Goal: Transaction & Acquisition: Purchase product/service

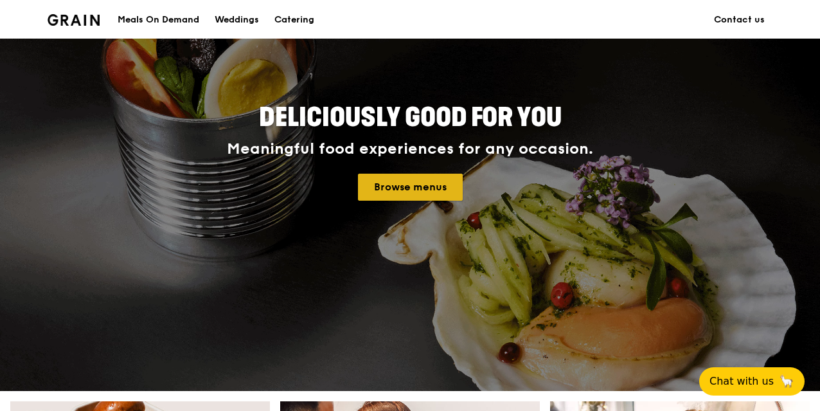
click at [416, 188] on link "Browse menus" at bounding box center [410, 186] width 105 height 27
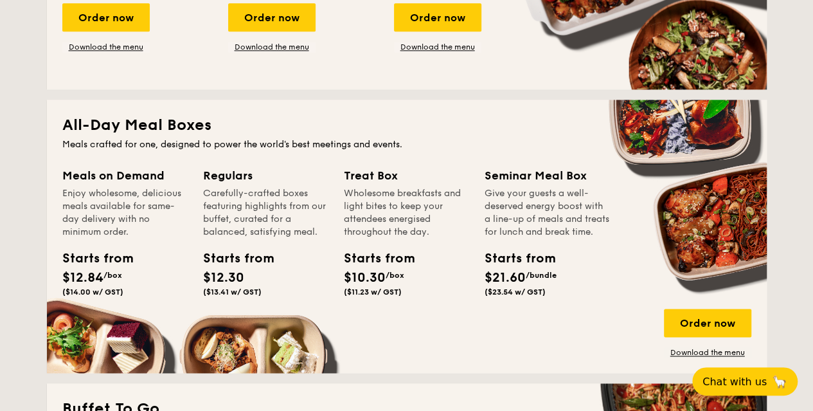
scroll to position [835, 0]
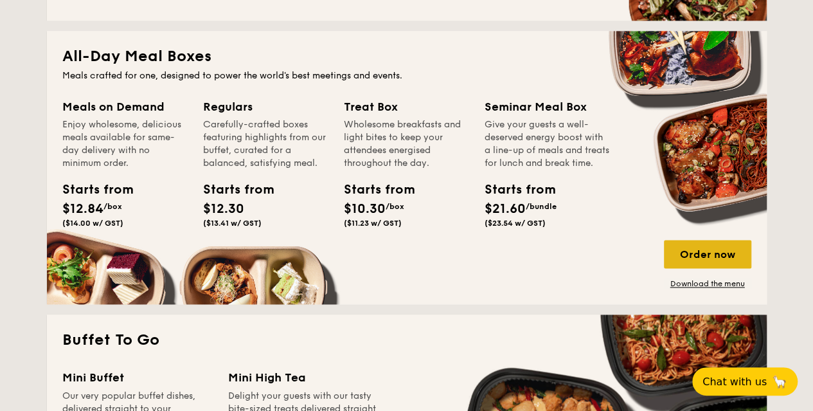
click at [696, 259] on div "Order now" at bounding box center [707, 254] width 87 height 28
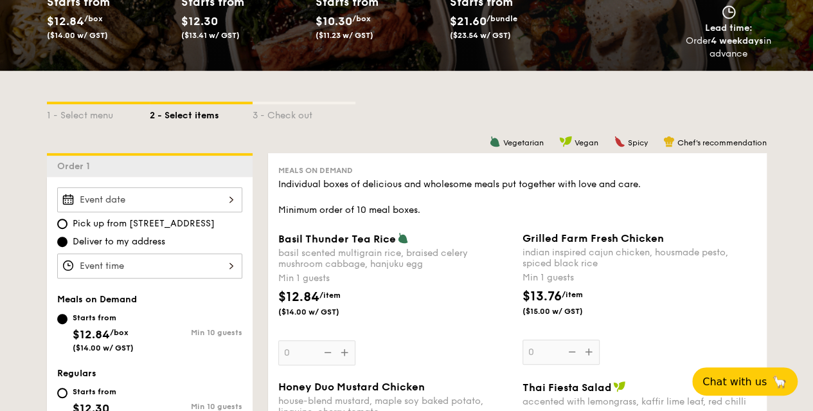
scroll to position [359, 0]
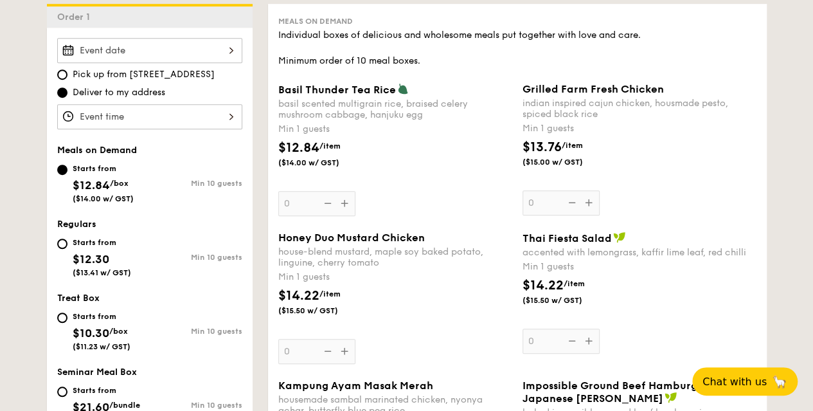
drag, startPoint x: 811, startPoint y: 79, endPoint x: 806, endPoint y: 97, distance: 18.7
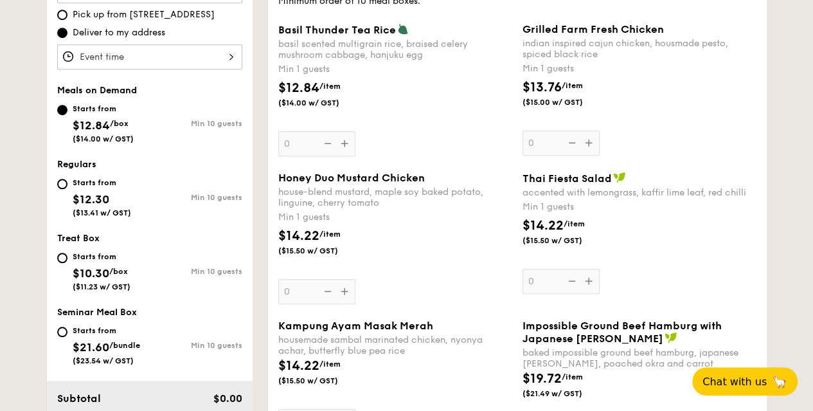
scroll to position [324, 0]
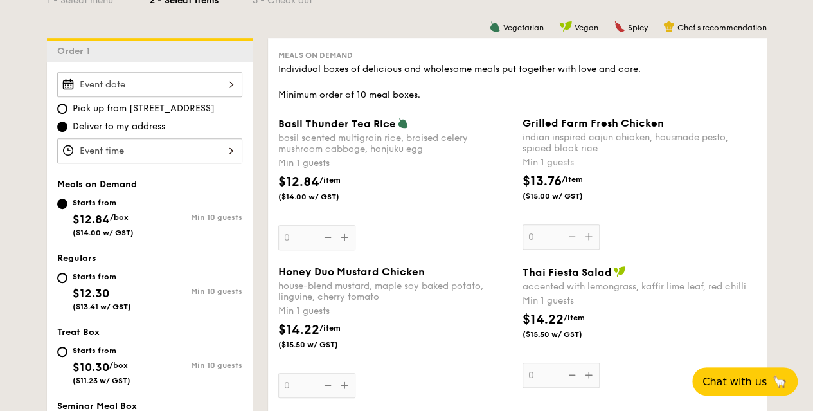
click at [591, 236] on div "Grilled Farm Fresh Chicken indian inspired cajun chicken, housmade pesto, spice…" at bounding box center [639, 183] width 234 height 132
click at [591, 236] on input "0" at bounding box center [560, 236] width 77 height 25
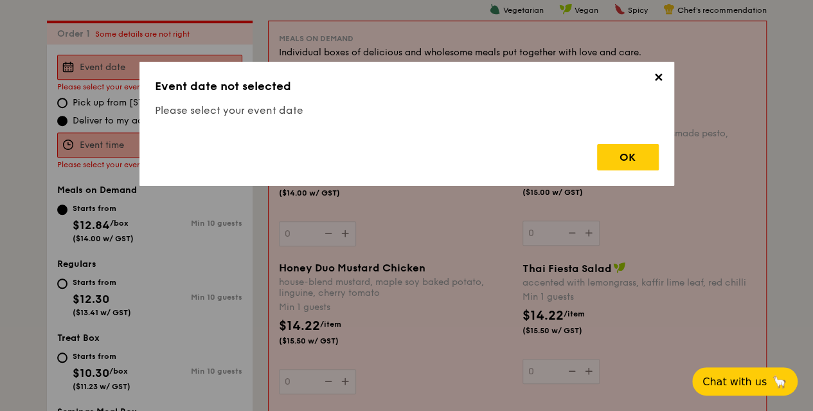
scroll to position [343, 0]
click at [619, 159] on div "OK" at bounding box center [628, 157] width 62 height 26
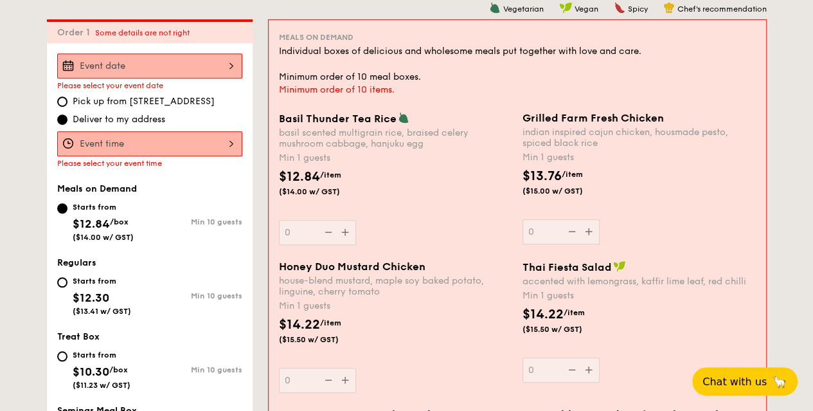
click at [112, 119] on span "Deliver to my address" at bounding box center [119, 119] width 93 height 13
click at [67, 119] on input "Deliver to my address" at bounding box center [62, 119] width 10 height 10
click at [151, 64] on div at bounding box center [149, 65] width 185 height 25
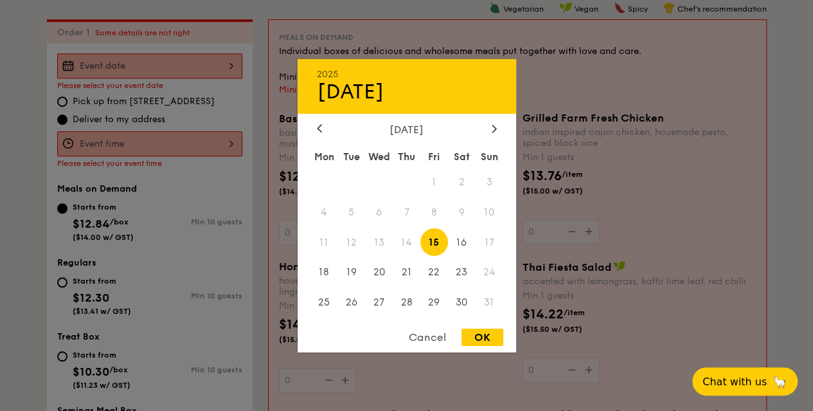
click at [355, 241] on span "12" at bounding box center [351, 242] width 28 height 28
click at [352, 244] on span "12" at bounding box center [351, 242] width 28 height 28
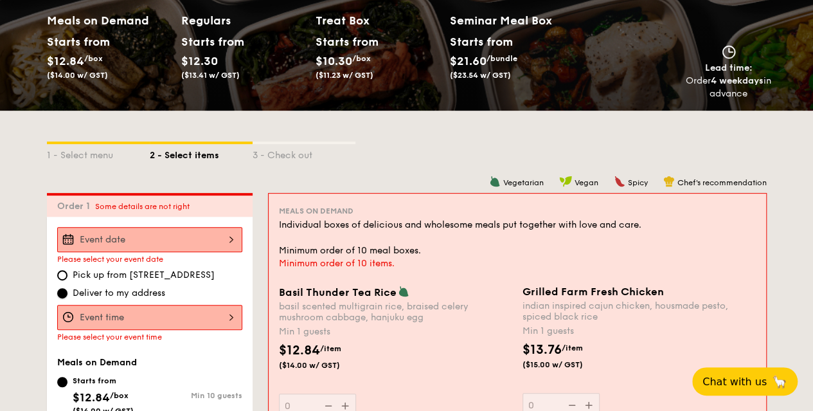
scroll to position [150, 0]
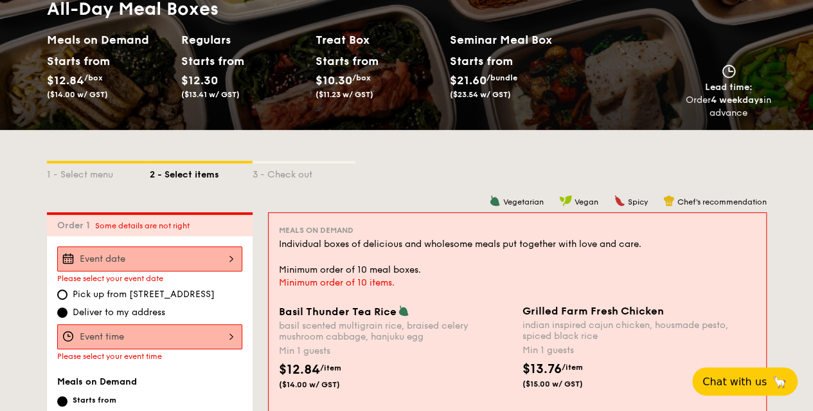
click at [188, 258] on div at bounding box center [149, 258] width 185 height 25
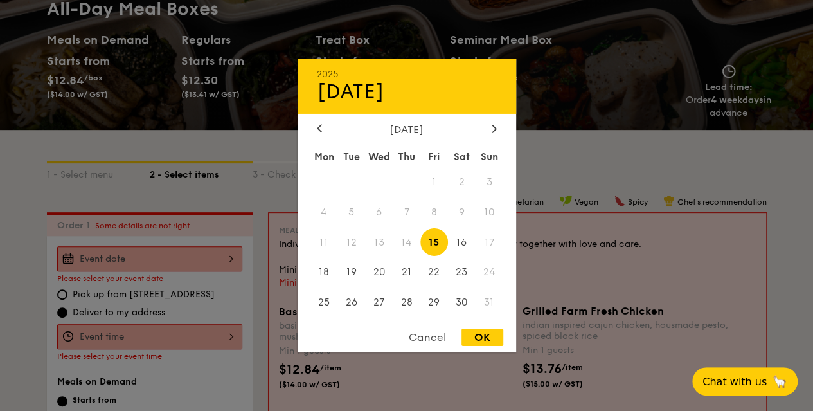
click at [360, 247] on span "12" at bounding box center [351, 242] width 28 height 28
click at [186, 146] on div at bounding box center [406, 205] width 813 height 411
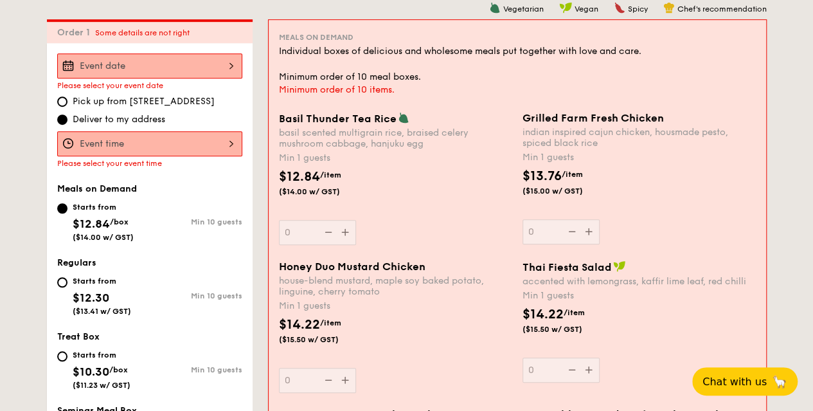
scroll to position [536, 0]
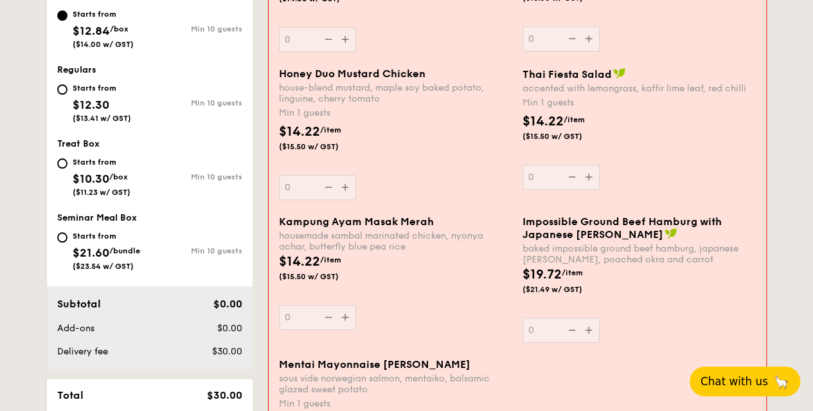
click at [775, 380] on span "🦙" at bounding box center [781, 380] width 16 height 15
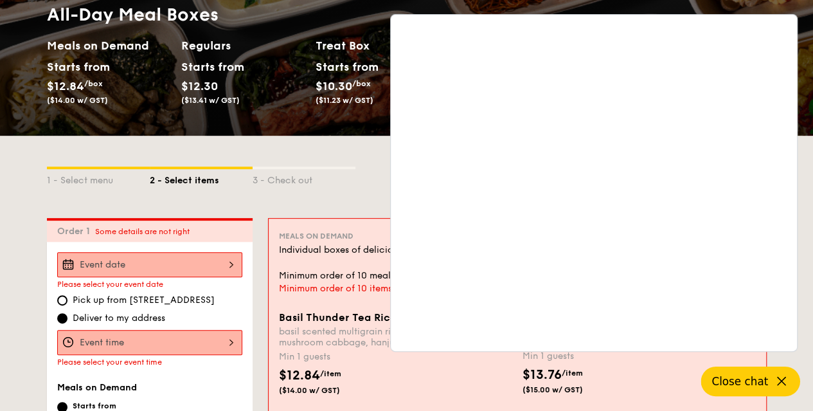
scroll to position [150, 0]
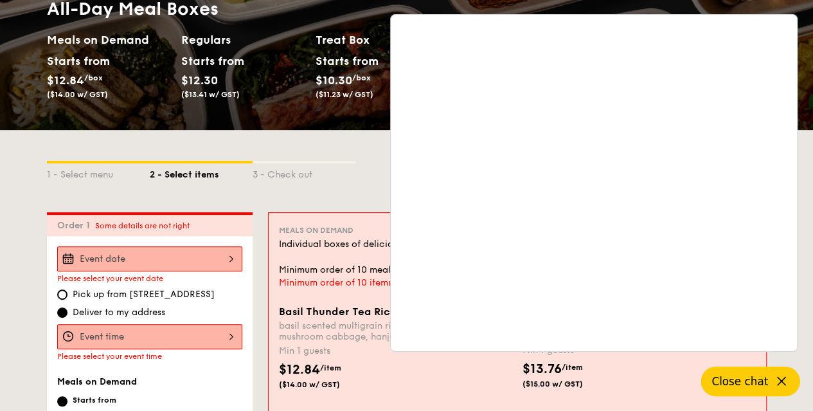
click at [166, 172] on div "2 - Select items" at bounding box center [201, 172] width 103 height 18
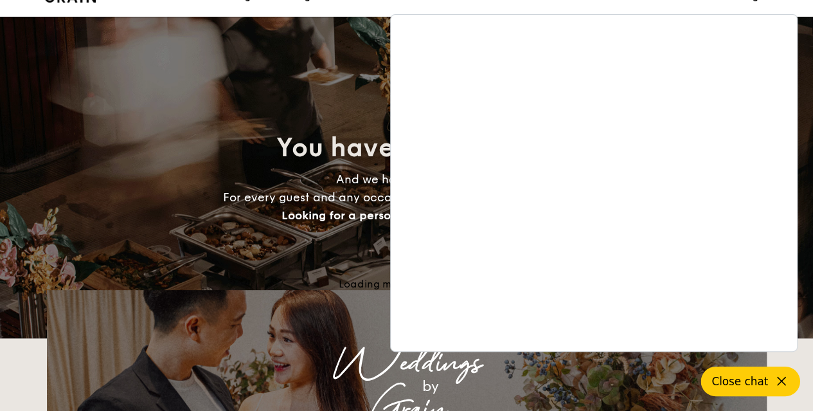
scroll to position [2240, 0]
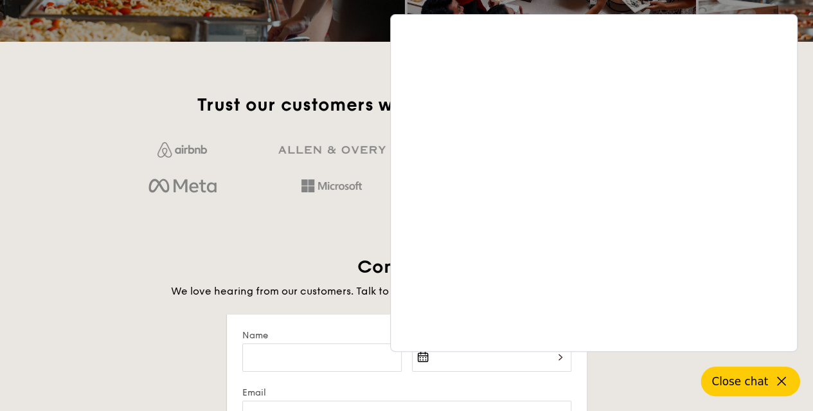
click at [776, 385] on icon at bounding box center [781, 380] width 15 height 15
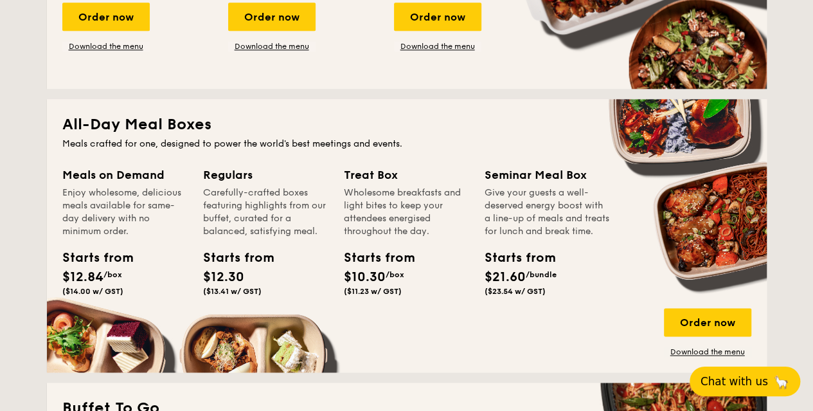
scroll to position [771, 0]
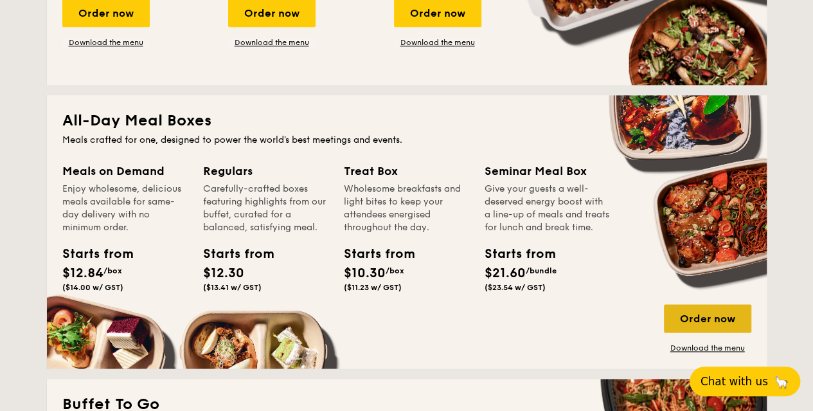
click at [698, 313] on div "Order now" at bounding box center [707, 318] width 87 height 28
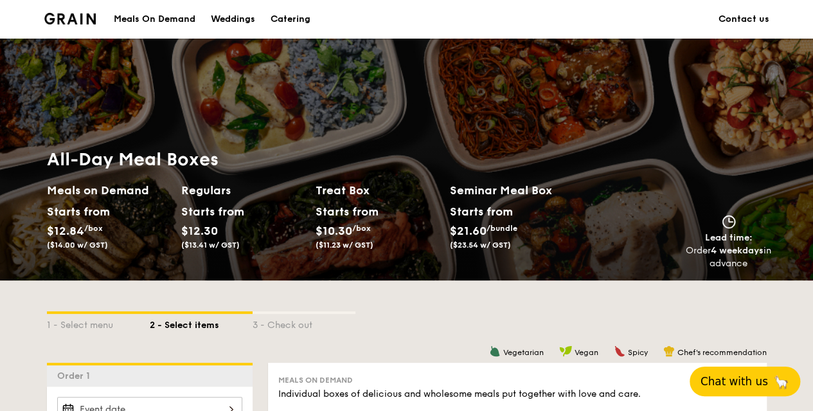
click at [749, 16] on link "Contact us" at bounding box center [743, 19] width 51 height 39
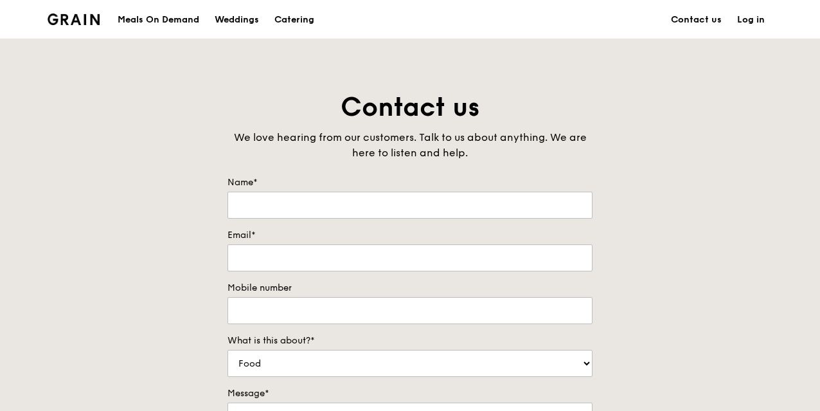
click at [143, 19] on div "Meals On Demand" at bounding box center [159, 20] width 82 height 39
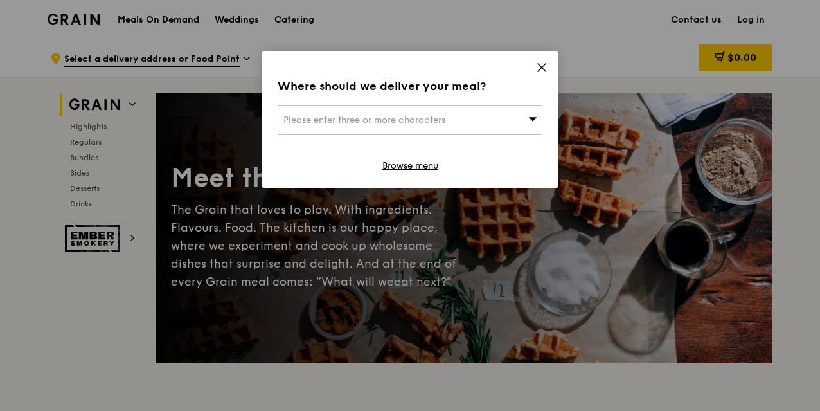
click at [542, 67] on icon at bounding box center [542, 68] width 8 height 8
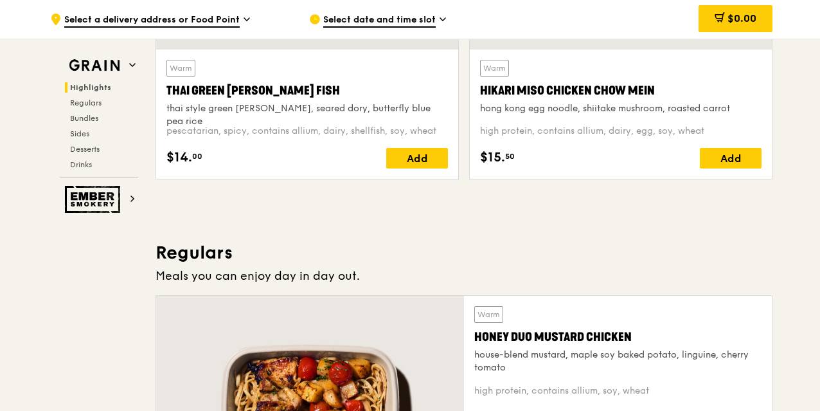
scroll to position [643, 0]
click at [248, 22] on icon at bounding box center [247, 19] width 6 height 12
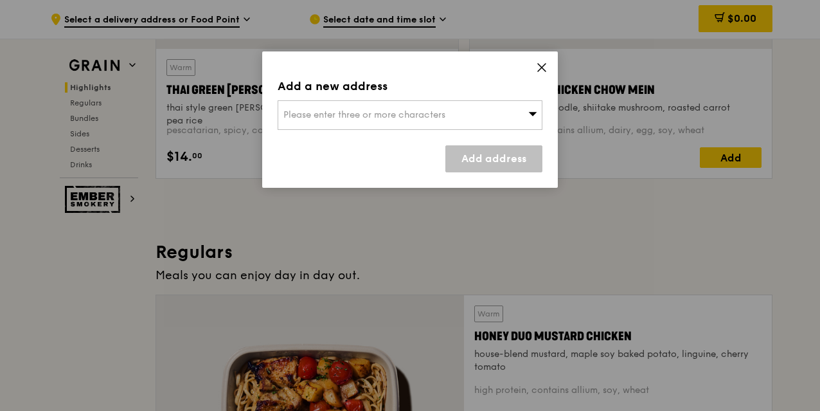
click at [524, 122] on div "Please enter three or more characters" at bounding box center [410, 115] width 265 height 30
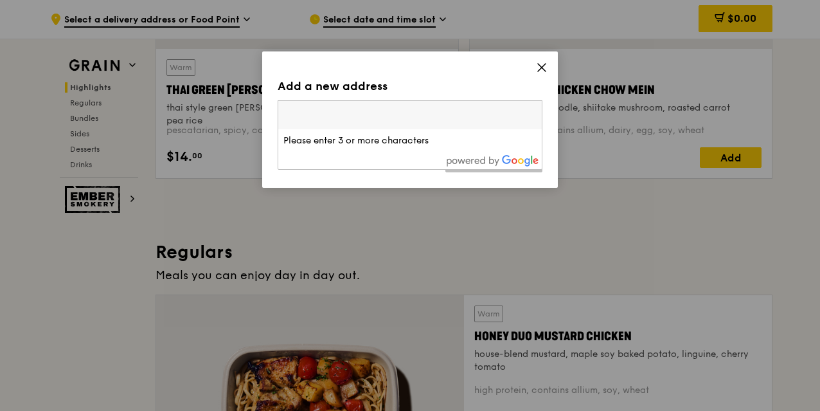
click at [465, 123] on input "search" at bounding box center [409, 115] width 263 height 28
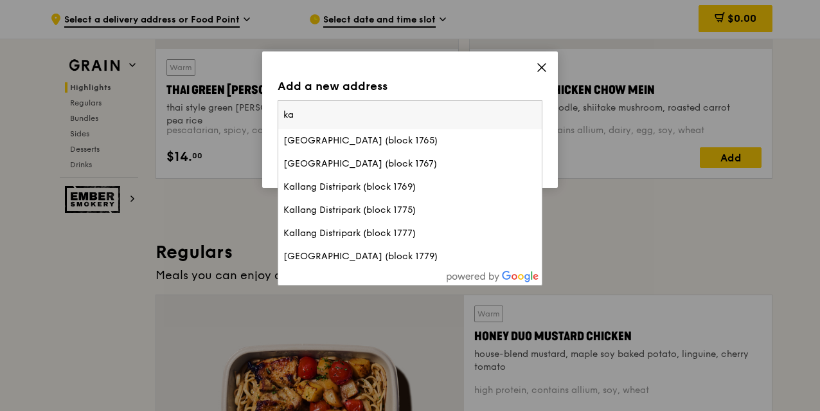
type input "k"
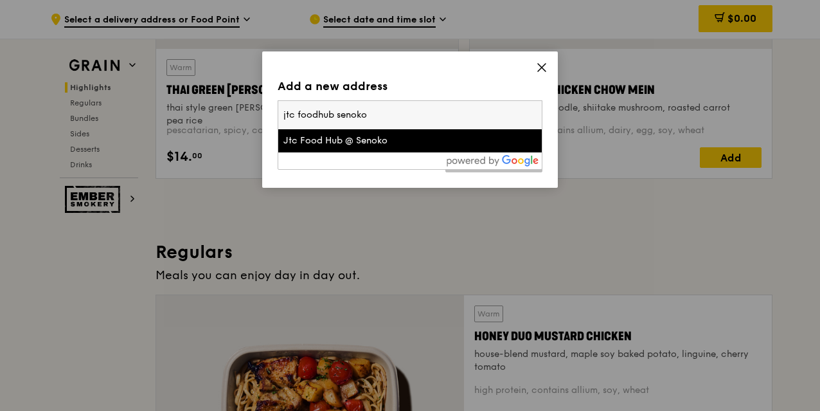
type input "jtc foodhub senoko"
click at [390, 141] on div "Jtc Food Hub @ Senoko" at bounding box center [378, 140] width 190 height 13
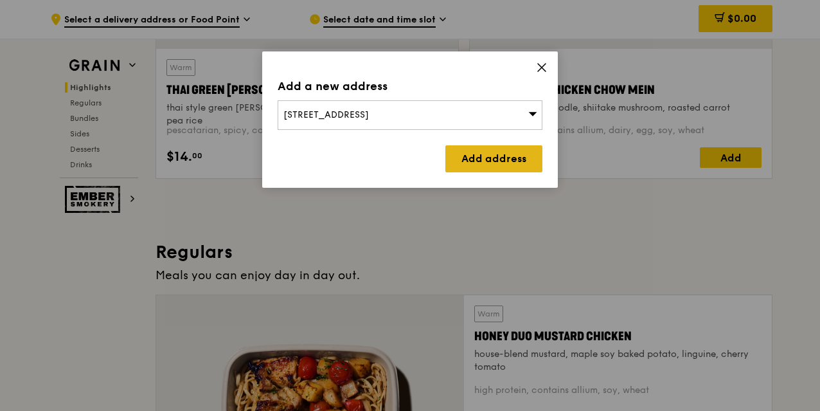
click at [472, 157] on link "Add address" at bounding box center [493, 158] width 97 height 27
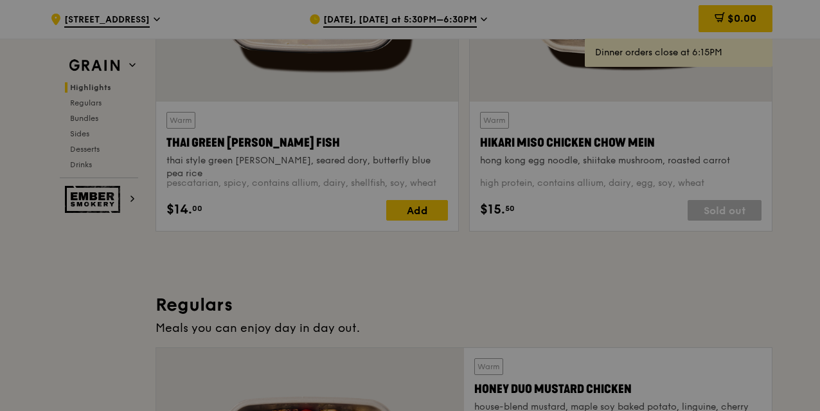
scroll to position [578, 0]
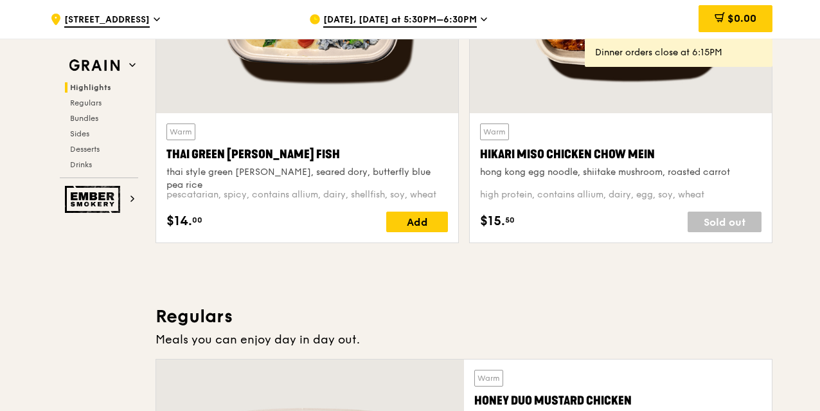
click at [422, 15] on span "Aug 11, Today at 5:30PM–6:30PM" at bounding box center [400, 20] width 154 height 14
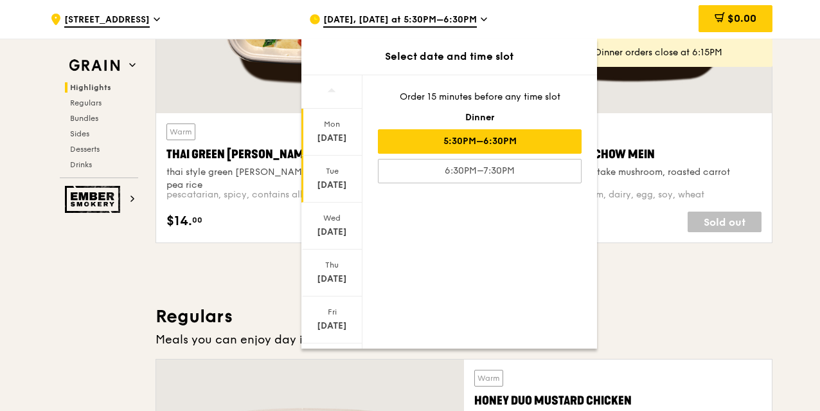
click at [346, 175] on div "Tue Aug 12" at bounding box center [331, 178] width 61 height 47
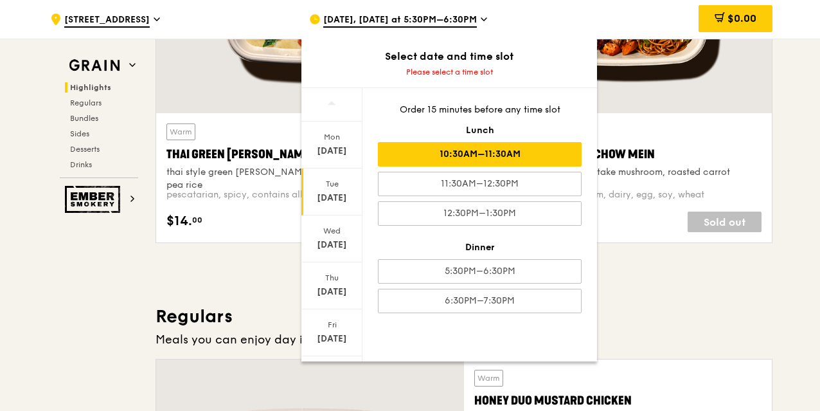
click at [547, 157] on div "10:30AM–11:30AM" at bounding box center [480, 154] width 204 height 24
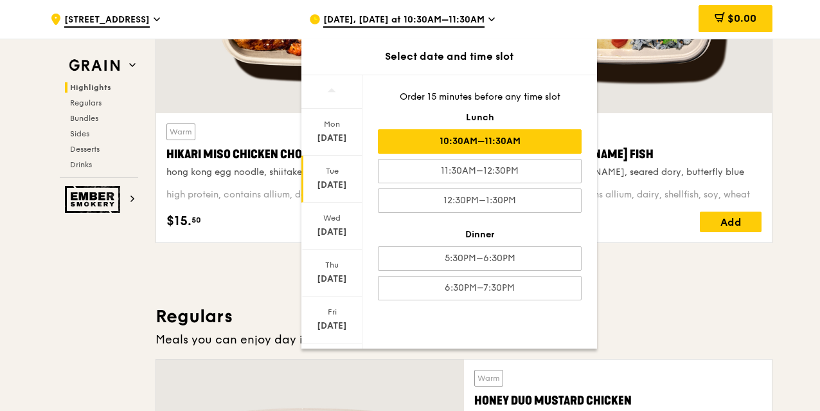
click at [549, 135] on div "10:30AM–11:30AM" at bounding box center [480, 141] width 204 height 24
click at [671, 102] on div at bounding box center [621, 1] width 302 height 223
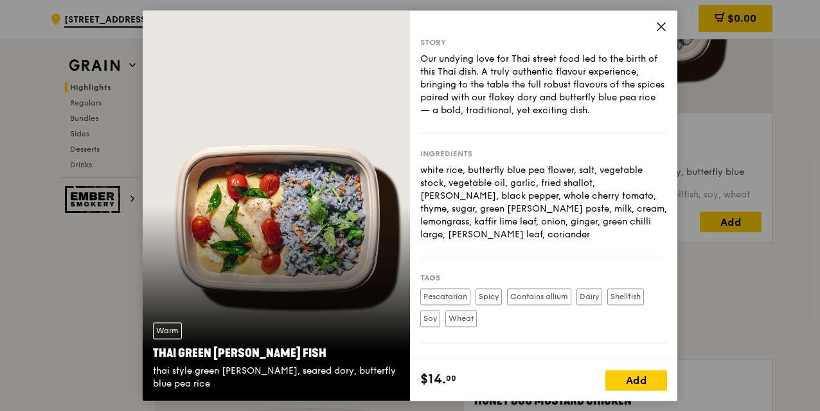
click at [664, 26] on icon at bounding box center [661, 27] width 12 height 12
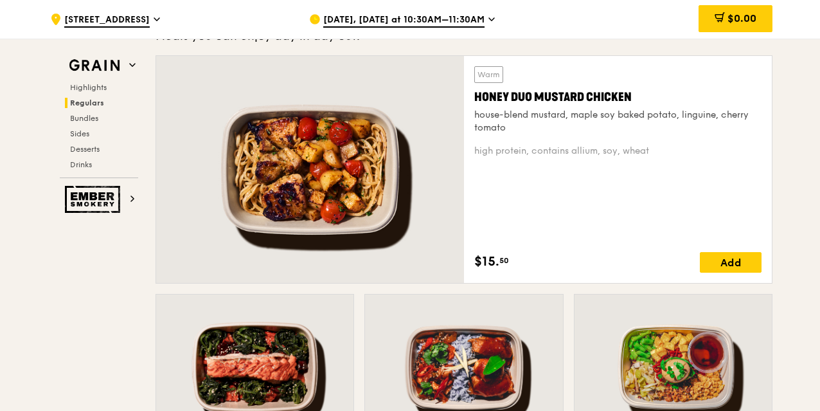
scroll to position [900, 0]
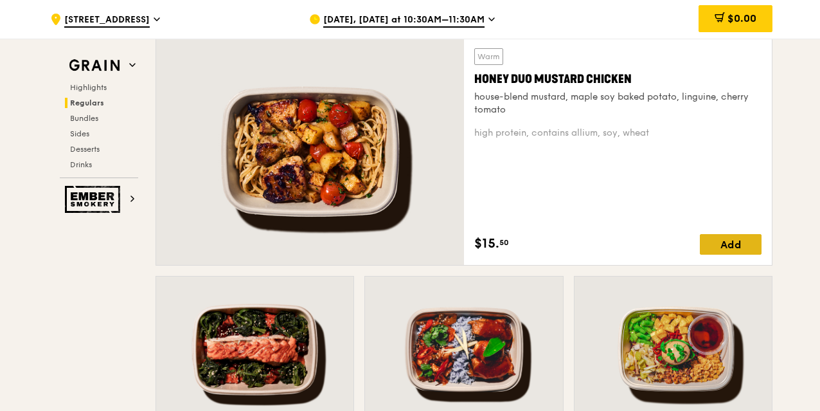
click at [727, 249] on div "Add" at bounding box center [731, 244] width 62 height 21
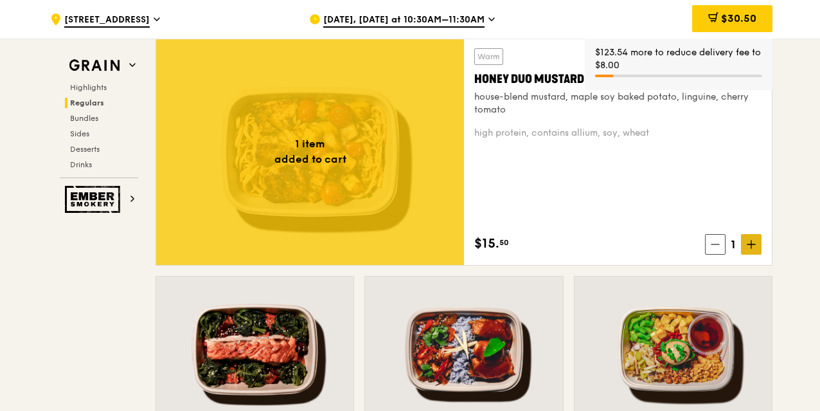
click at [749, 242] on icon at bounding box center [751, 244] width 9 height 9
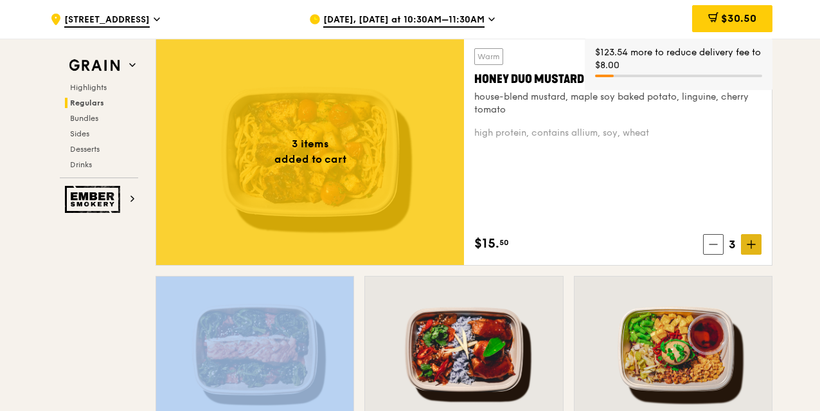
click at [749, 242] on icon at bounding box center [751, 244] width 9 height 9
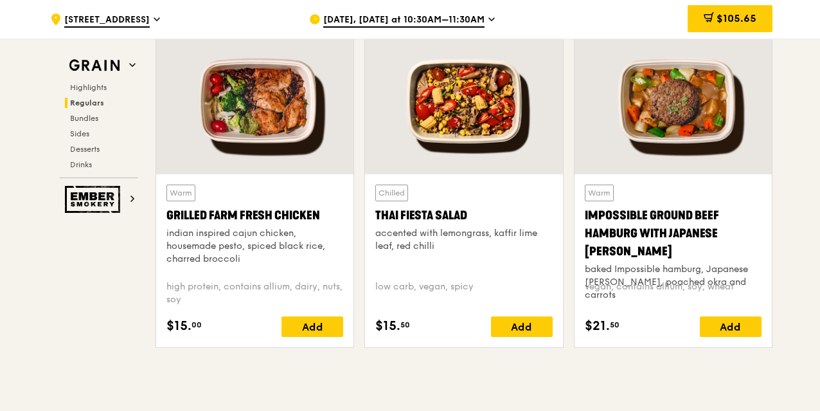
scroll to position [1465, 0]
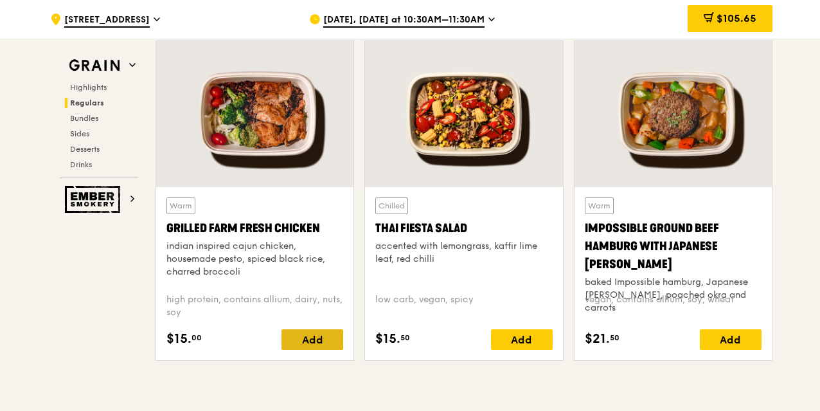
click at [325, 340] on div "Add" at bounding box center [312, 339] width 62 height 21
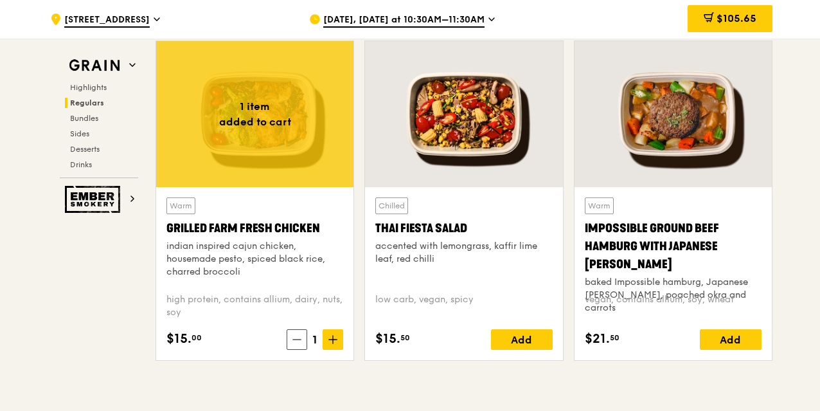
click at [325, 340] on span at bounding box center [333, 339] width 21 height 21
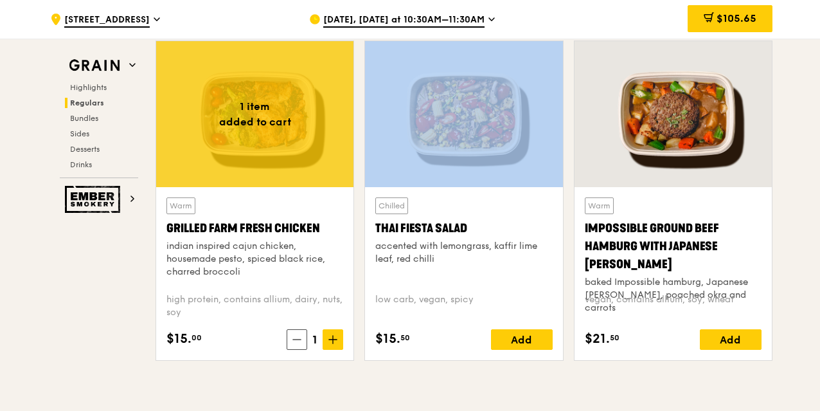
click at [325, 340] on span at bounding box center [333, 339] width 21 height 21
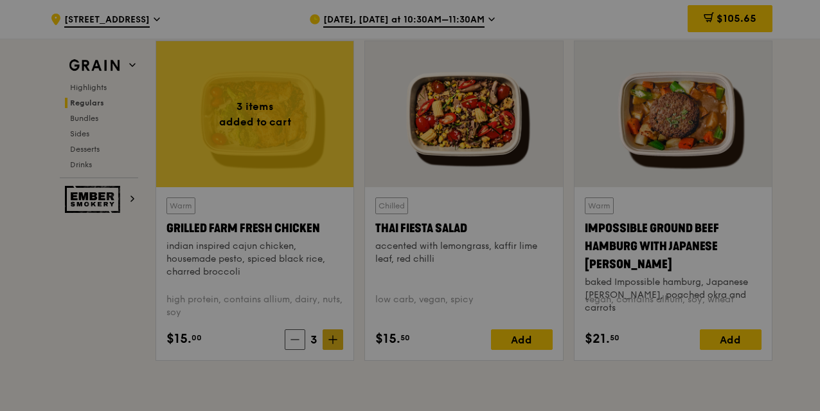
click at [334, 335] on div at bounding box center [410, 205] width 820 height 411
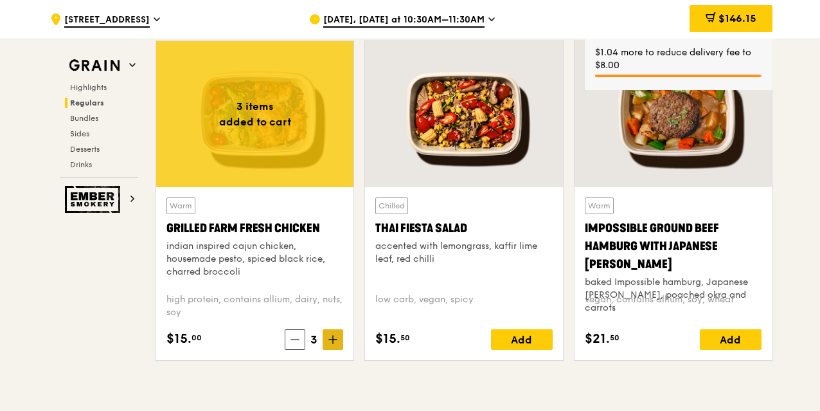
click at [333, 341] on icon at bounding box center [333, 339] width 0 height 8
click at [328, 335] on span at bounding box center [333, 339] width 21 height 21
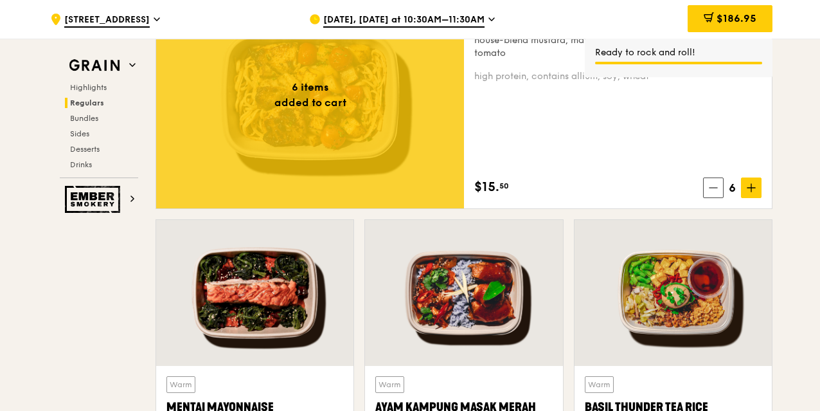
scroll to position [951, 0]
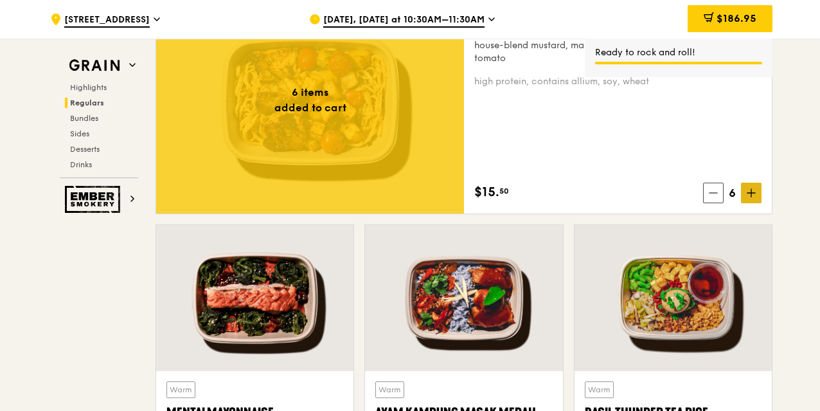
click at [753, 192] on icon at bounding box center [751, 192] width 9 height 9
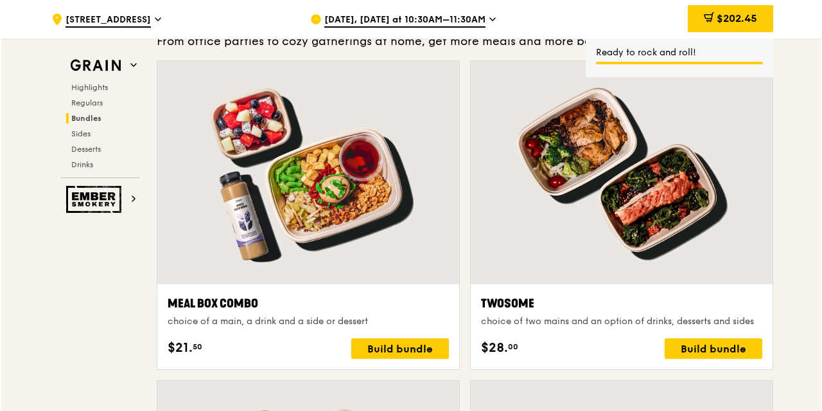
scroll to position [1915, 0]
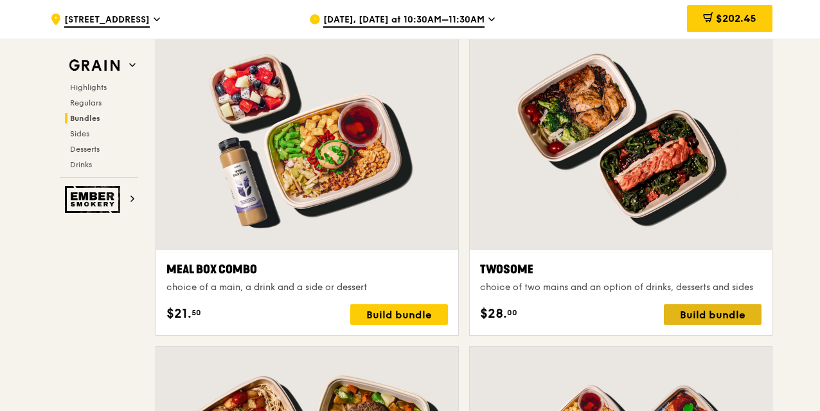
click at [723, 313] on div "Build bundle" at bounding box center [713, 314] width 98 height 21
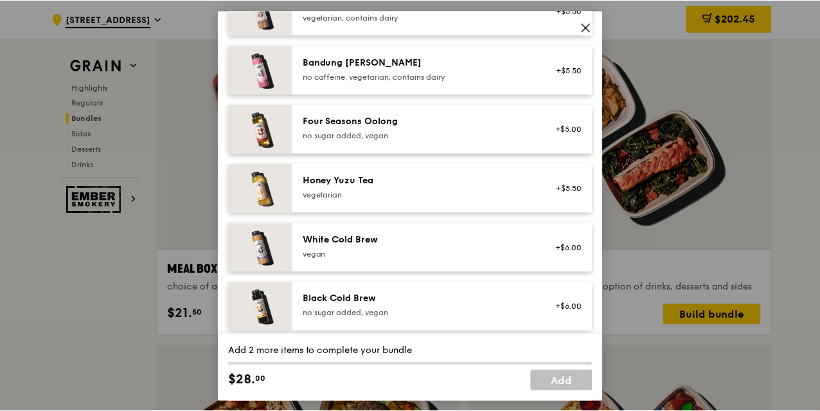
scroll to position [1478, 0]
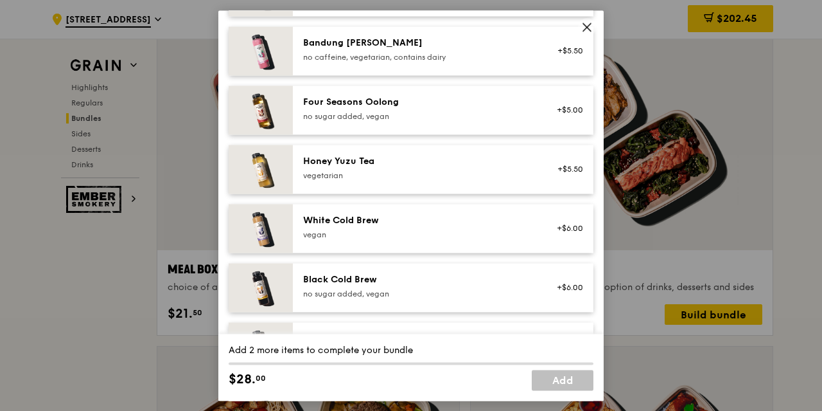
click at [589, 25] on icon at bounding box center [587, 27] width 8 height 8
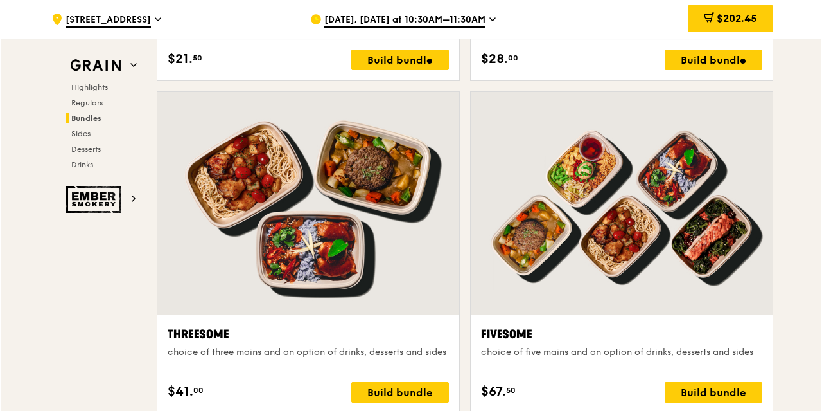
scroll to position [2172, 0]
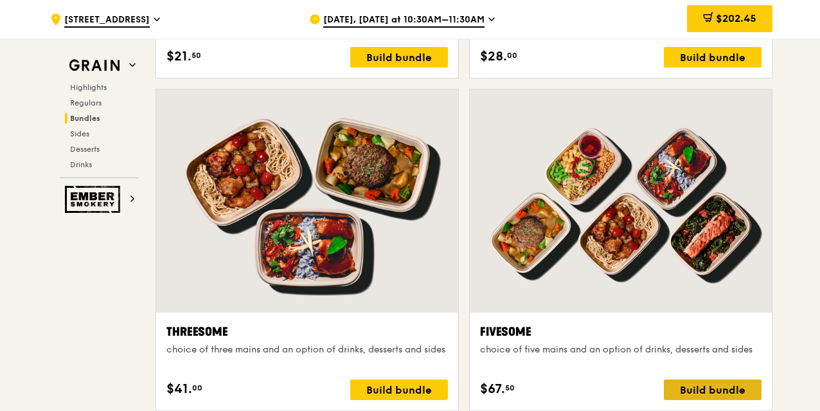
click at [696, 390] on div "Build bundle" at bounding box center [713, 389] width 98 height 21
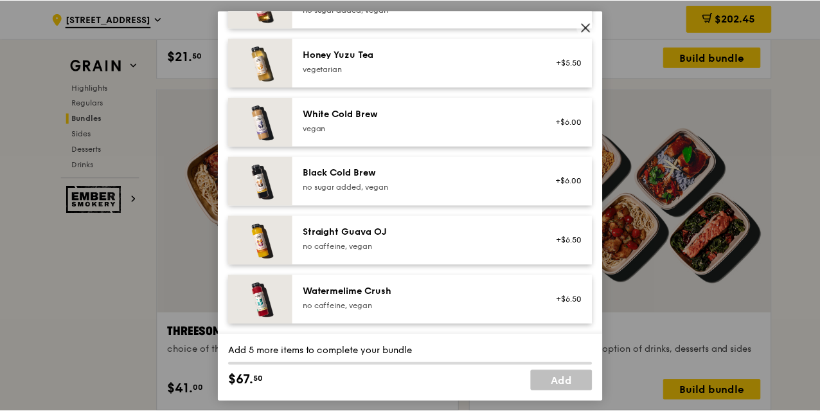
scroll to position [1593, 0]
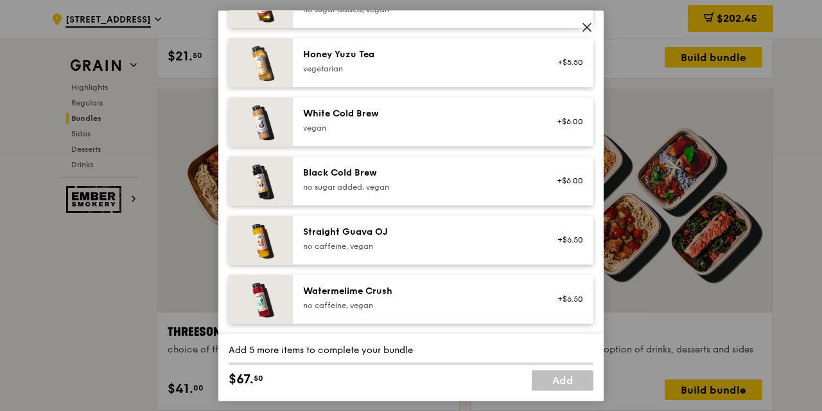
click at [587, 29] on icon at bounding box center [587, 27] width 12 height 12
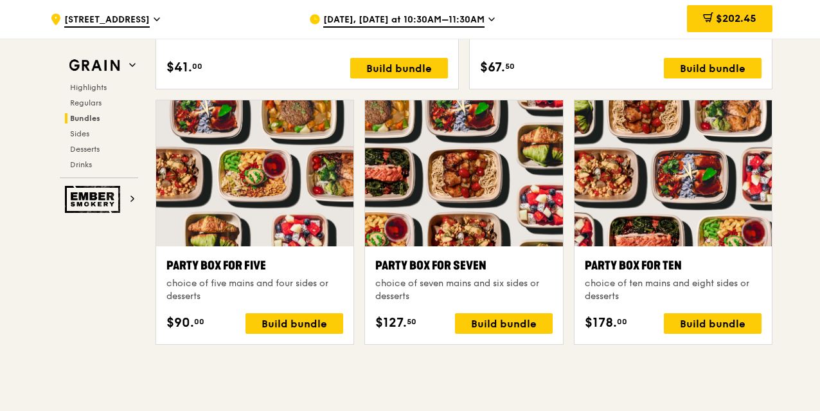
scroll to position [2429, 0]
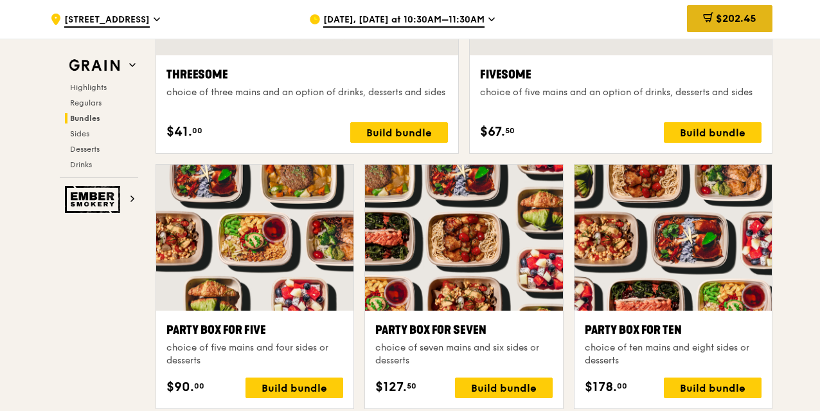
click at [762, 20] on div "$202.45" at bounding box center [729, 18] width 85 height 27
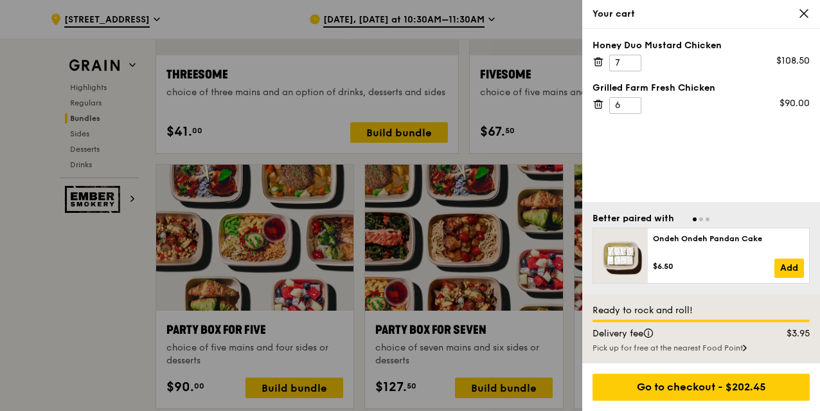
click at [598, 61] on icon at bounding box center [598, 62] width 12 height 12
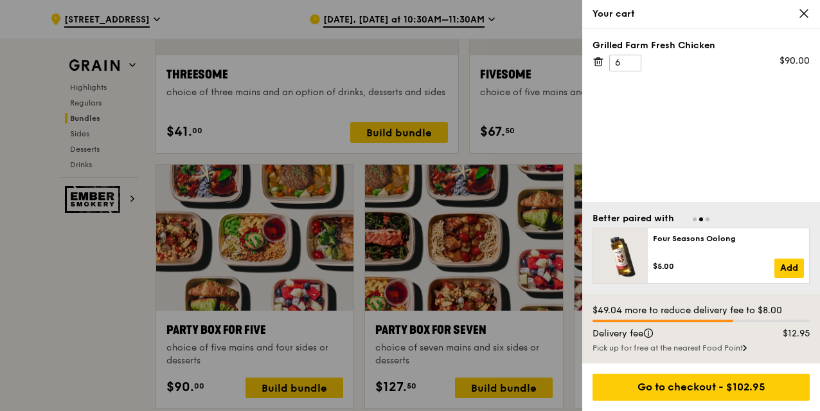
click at [599, 106] on div "Grilled Farm Fresh Chicken 6 $90.00" at bounding box center [701, 115] width 238 height 173
click at [600, 67] on div "Grilled Farm Fresh Chicken 6 $90.00" at bounding box center [700, 55] width 217 height 32
click at [599, 61] on icon at bounding box center [599, 62] width 0 height 3
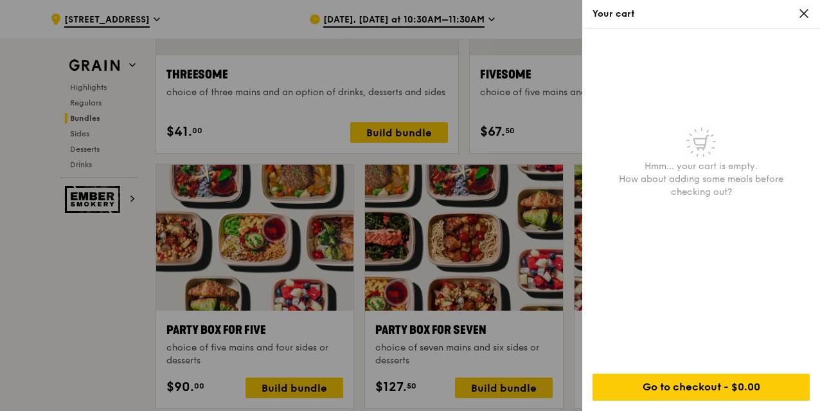
click at [810, 16] on div "Your cart" at bounding box center [701, 14] width 238 height 29
click at [806, 13] on icon at bounding box center [804, 14] width 12 height 12
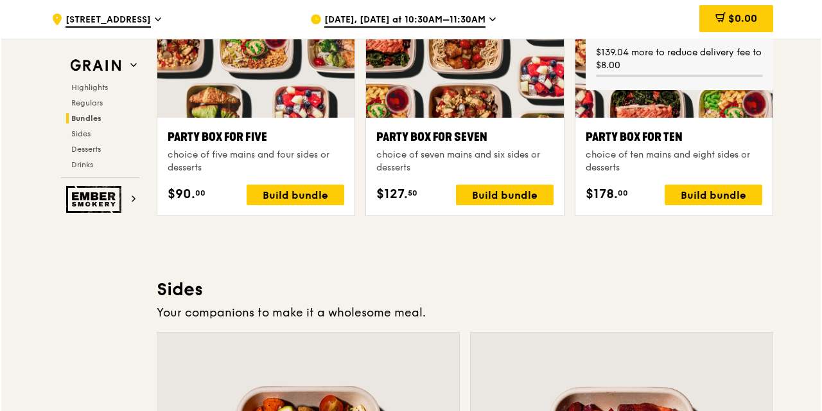
scroll to position [2557, 0]
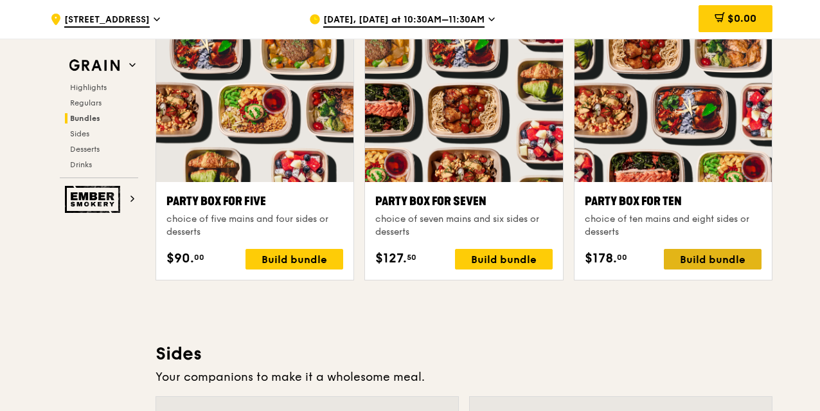
click at [717, 254] on div "Build bundle" at bounding box center [713, 259] width 98 height 21
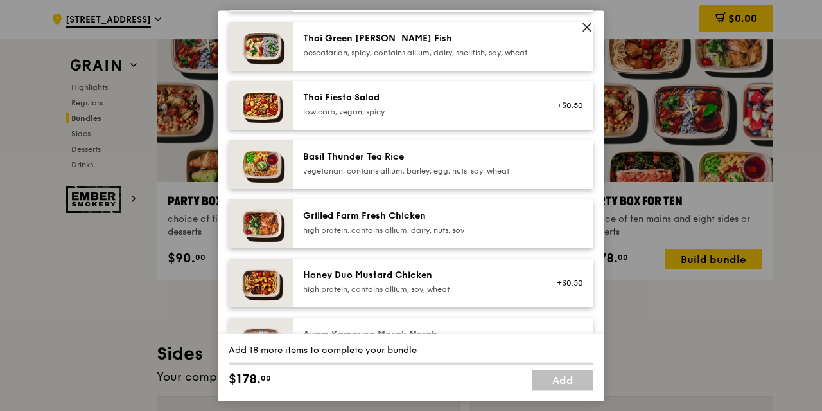
scroll to position [193, 0]
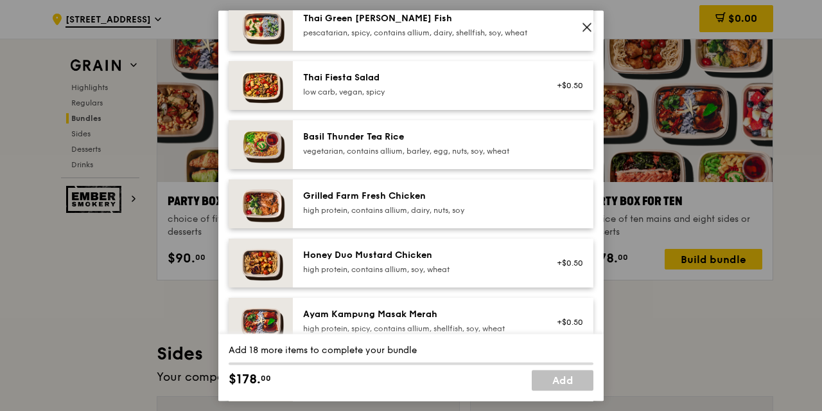
click at [409, 215] on div "high protein, contains allium, dairy, nuts, soy" at bounding box center [418, 210] width 231 height 10
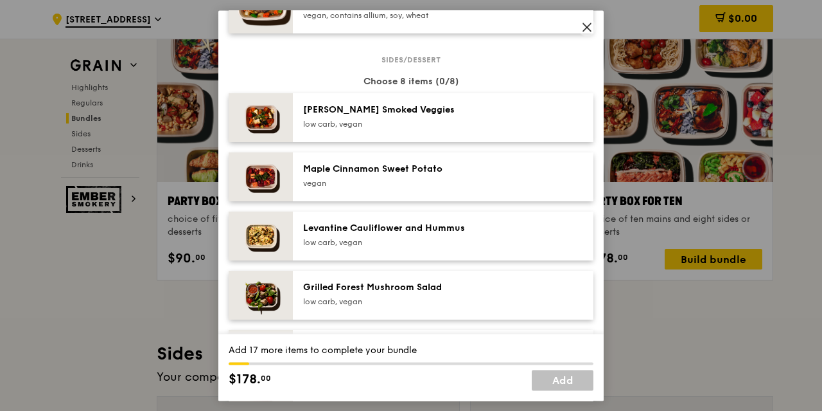
scroll to position [643, 0]
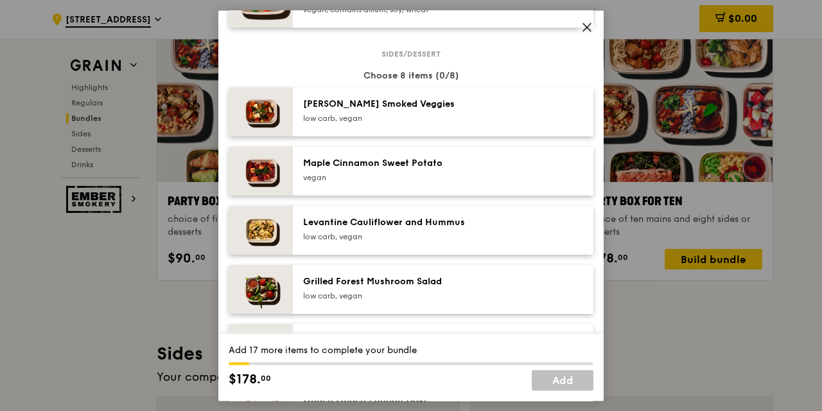
click at [442, 301] on div "low carb, vegan" at bounding box center [418, 295] width 231 height 10
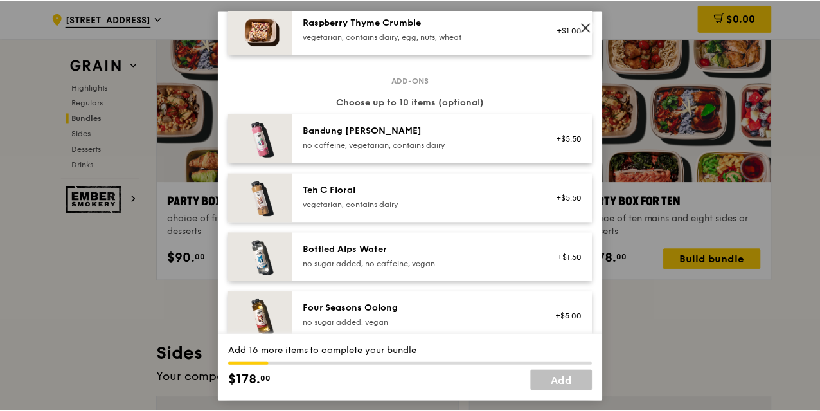
scroll to position [1208, 0]
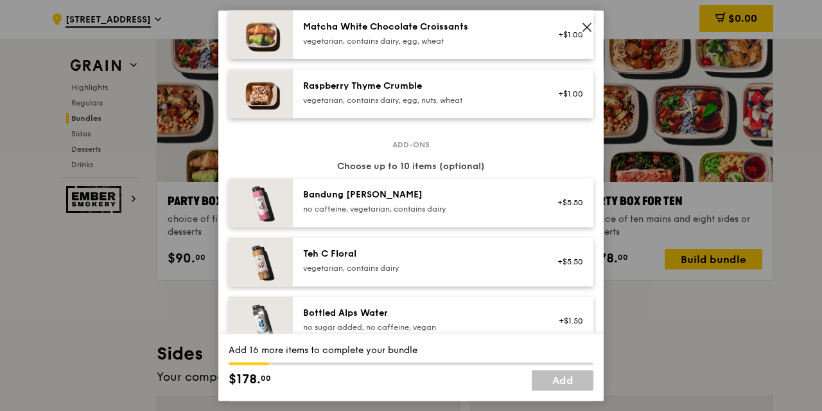
click at [493, 211] on div "Bandung Gao no caffeine, vegetarian, contains dairy" at bounding box center [418, 201] width 231 height 26
click at [590, 21] on icon at bounding box center [587, 27] width 12 height 12
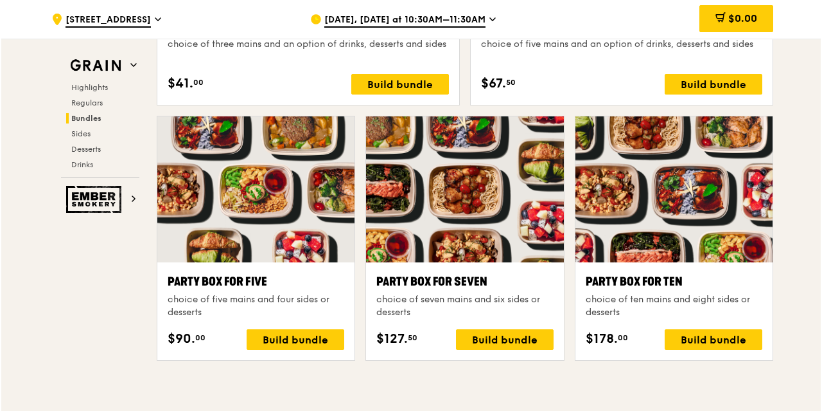
scroll to position [2493, 0]
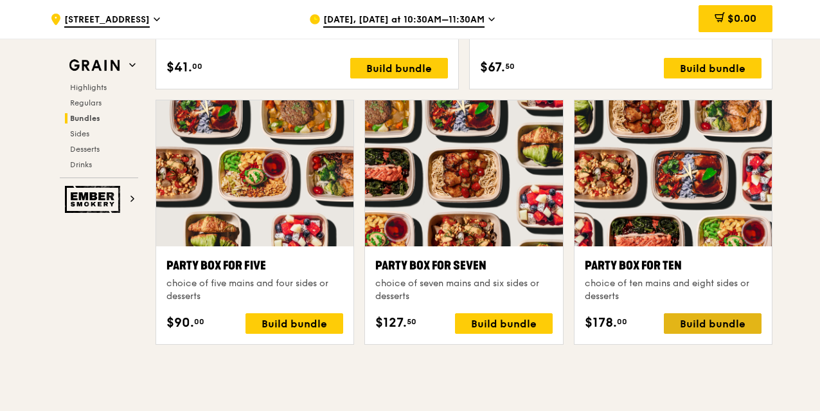
click at [699, 319] on div "Build bundle" at bounding box center [713, 323] width 98 height 21
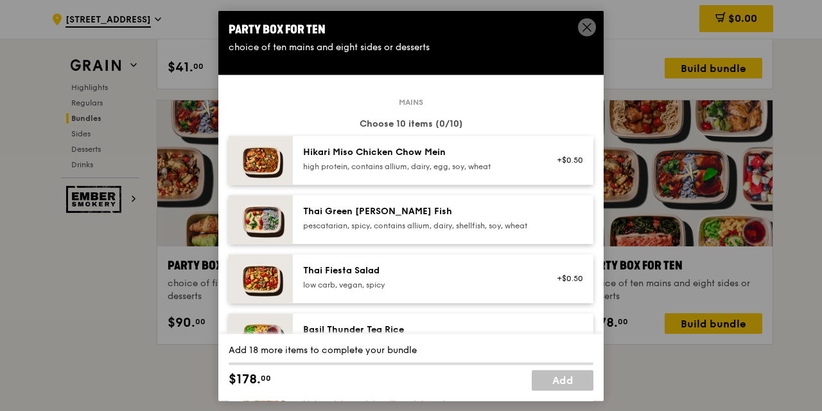
scroll to position [193, 0]
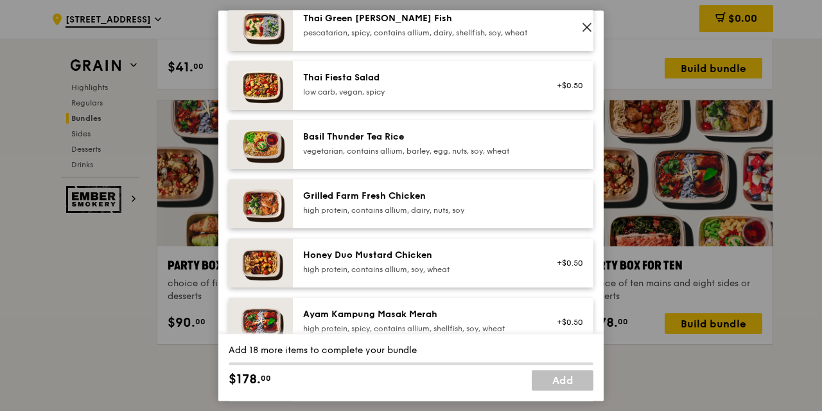
click at [381, 213] on div "Grilled Farm Fresh Chicken high protein, contains allium, dairy, nuts, soy" at bounding box center [418, 203] width 231 height 26
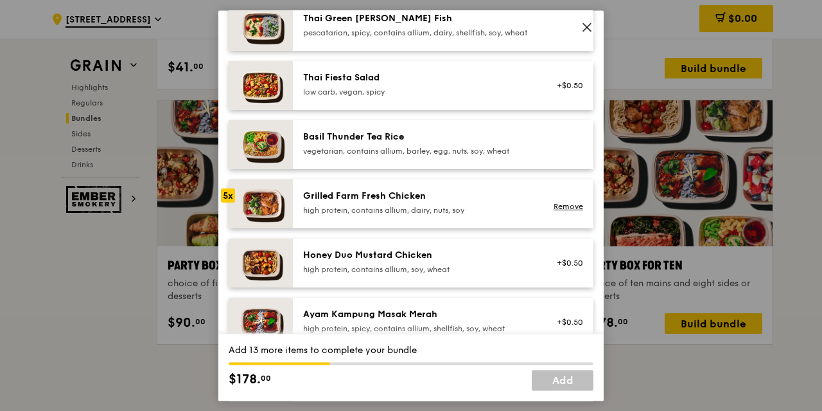
click at [381, 213] on div "Grilled Farm Fresh Chicken high protein, contains allium, dairy, nuts, soy" at bounding box center [418, 203] width 231 height 26
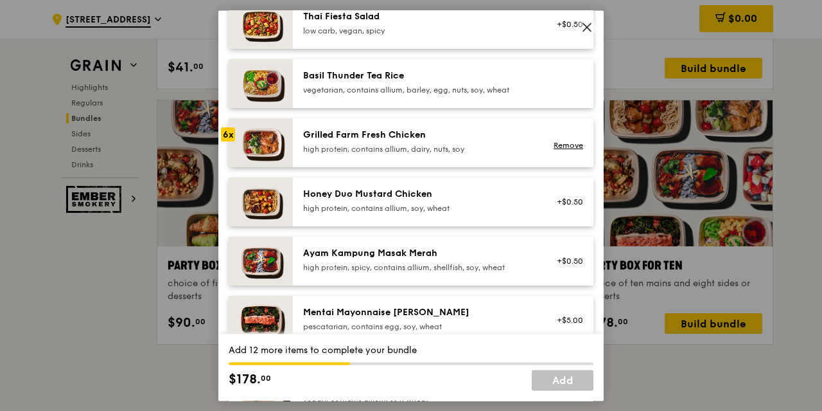
scroll to position [321, 0]
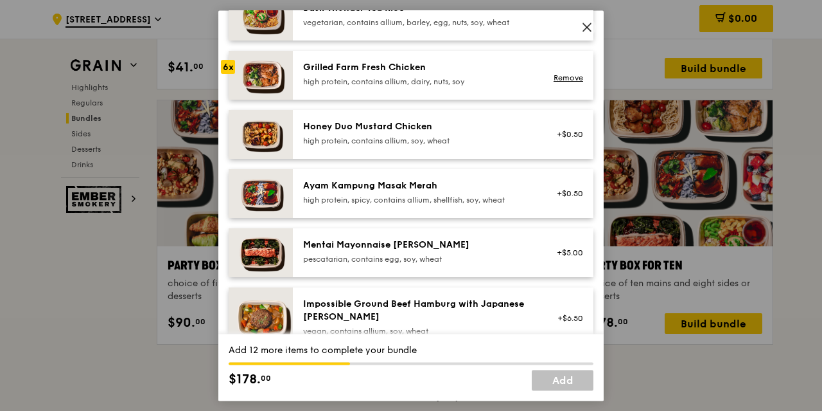
click at [377, 87] on div "high protein, contains allium, dairy, nuts, soy" at bounding box center [418, 81] width 231 height 10
click at [403, 146] on div "high protein, contains allium, soy, wheat" at bounding box center [418, 141] width 231 height 10
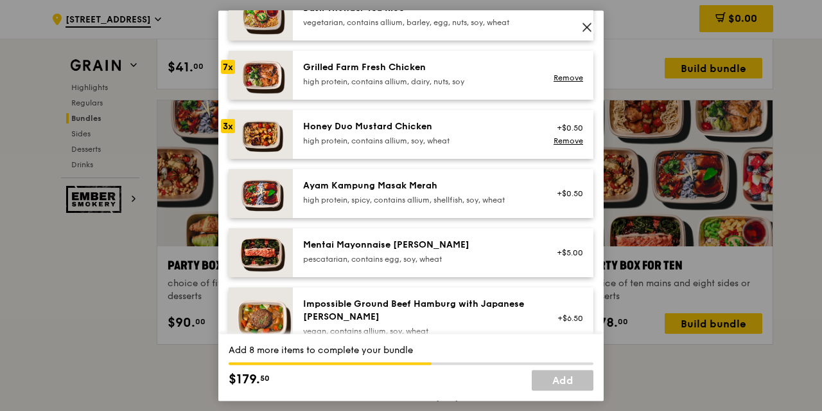
click at [403, 146] on div "high protein, contains allium, soy, wheat" at bounding box center [418, 141] width 231 height 10
click at [386, 146] on div "high protein, contains allium, soy, wheat" at bounding box center [418, 141] width 231 height 10
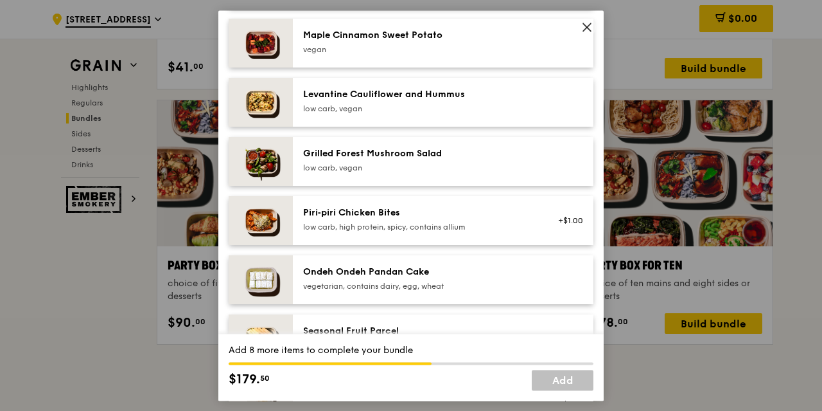
scroll to position [771, 0]
click at [356, 159] on div "Grilled Forest Mushroom Salad" at bounding box center [418, 152] width 231 height 13
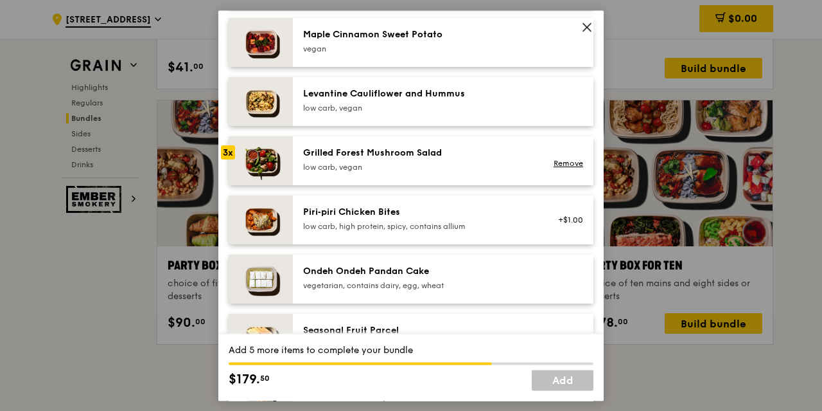
click at [356, 159] on div "Grilled Forest Mushroom Salad" at bounding box center [418, 152] width 231 height 13
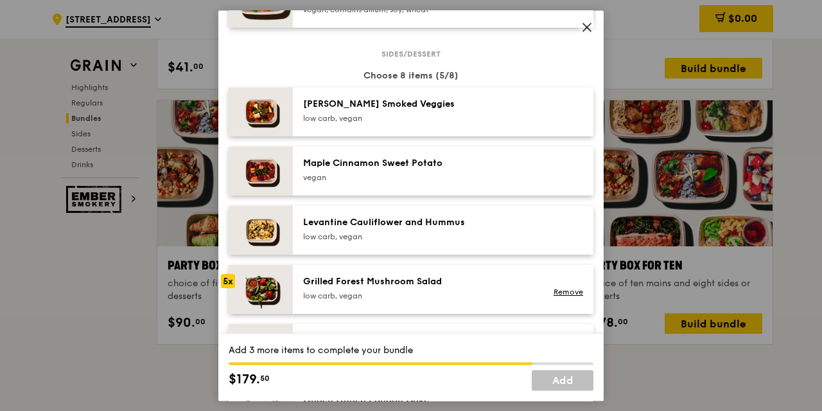
click at [375, 123] on div "low carb, vegan" at bounding box center [418, 118] width 231 height 10
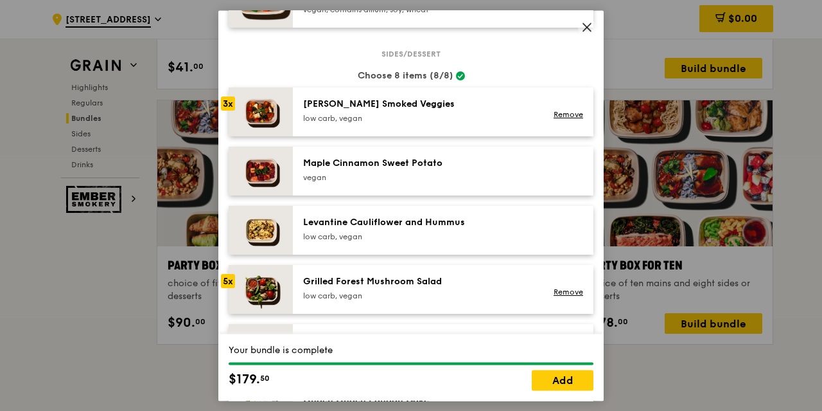
click at [375, 123] on div "low carb, vegan" at bounding box center [418, 118] width 231 height 10
click at [369, 111] on div "[PERSON_NAME] Smoked Veggies" at bounding box center [418, 104] width 231 height 13
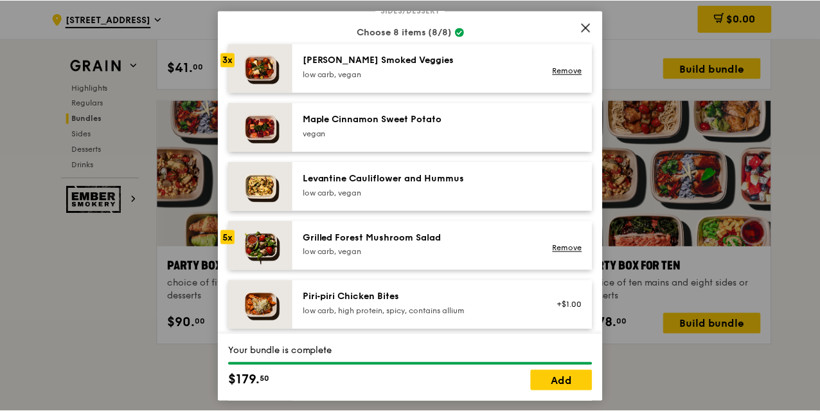
scroll to position [707, 0]
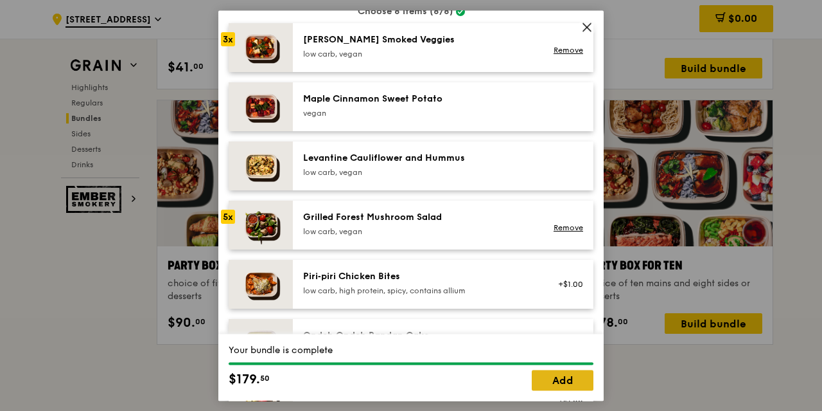
click at [563, 378] on link "Add" at bounding box center [563, 379] width 62 height 21
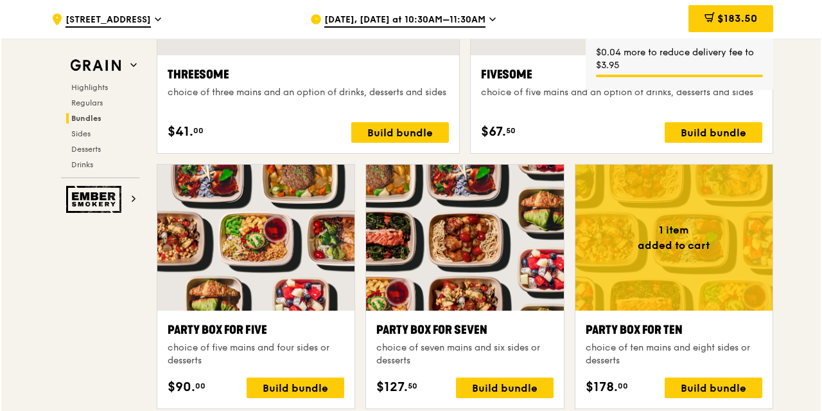
scroll to position [2364, 0]
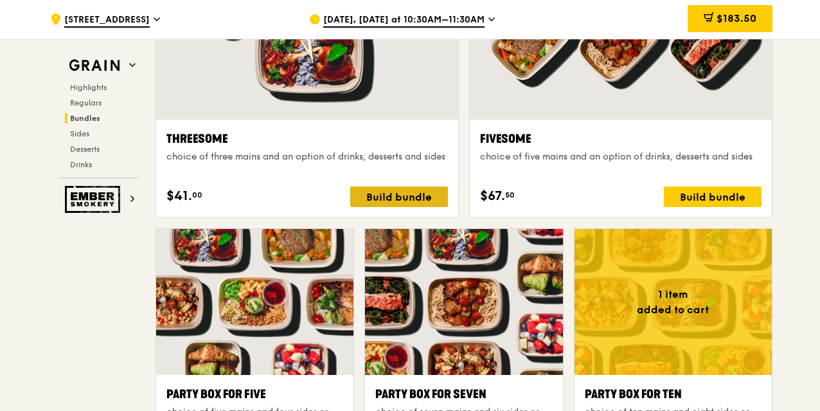
click at [377, 194] on div "Build bundle" at bounding box center [399, 196] width 98 height 21
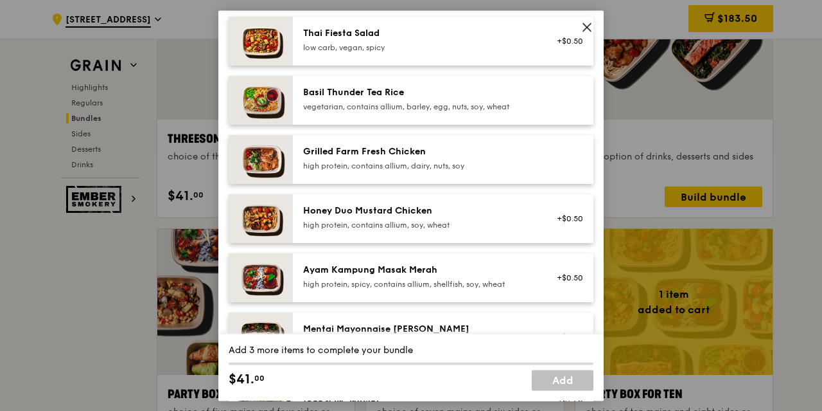
scroll to position [257, 0]
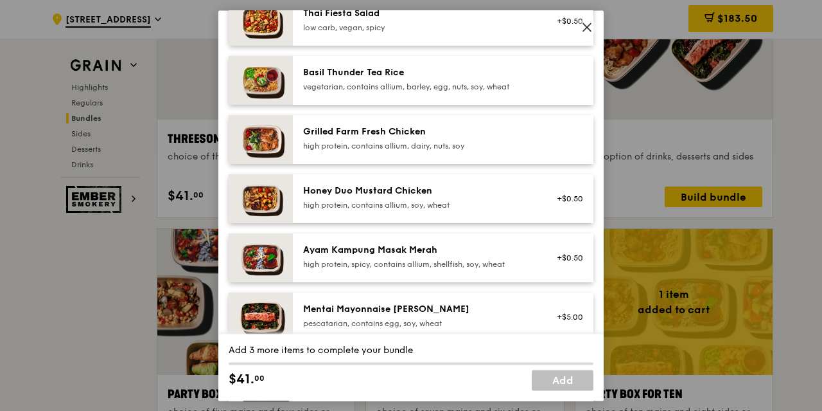
click at [421, 197] on div "Honey Duo Mustard Chicken" at bounding box center [418, 190] width 231 height 13
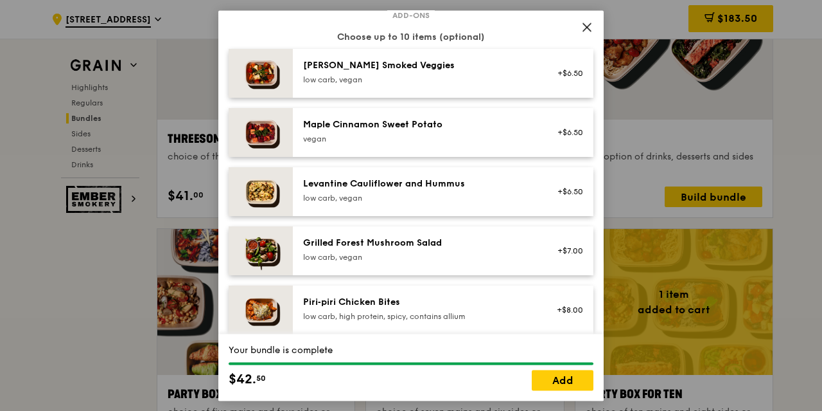
scroll to position [707, 0]
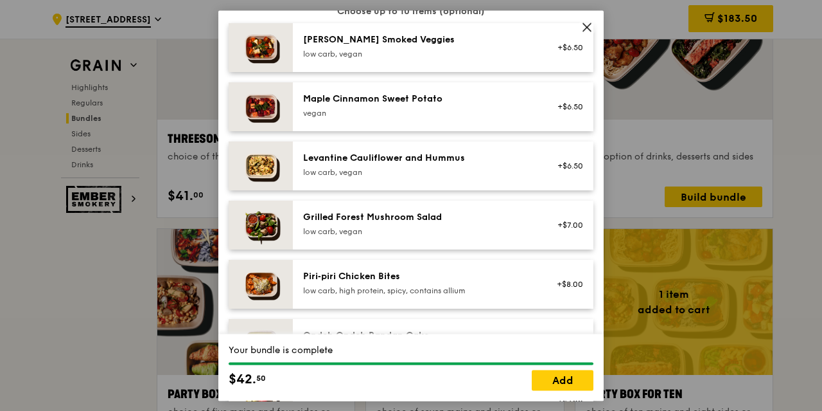
click at [418, 233] on div "Grilled Forest Mushroom Salad low carb, vegan" at bounding box center [418, 224] width 231 height 26
click at [427, 58] on div "low carb, vegan" at bounding box center [418, 54] width 231 height 10
click at [407, 224] on div "Grilled Forest Mushroom Salad" at bounding box center [418, 217] width 231 height 13
click at [405, 59] on div "low carb, vegan" at bounding box center [418, 54] width 231 height 10
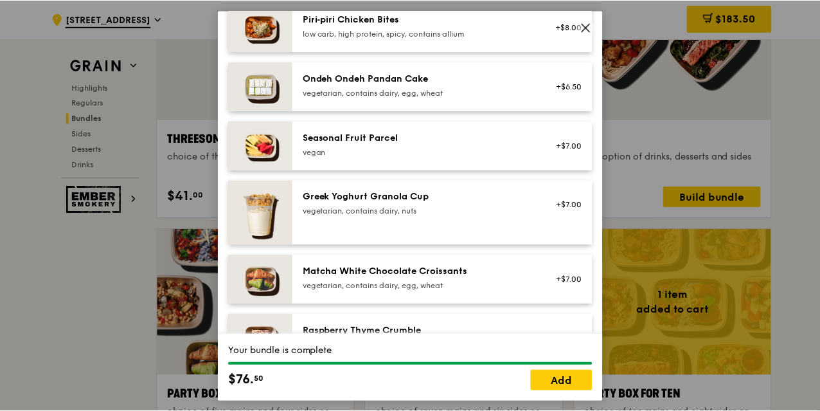
scroll to position [964, 0]
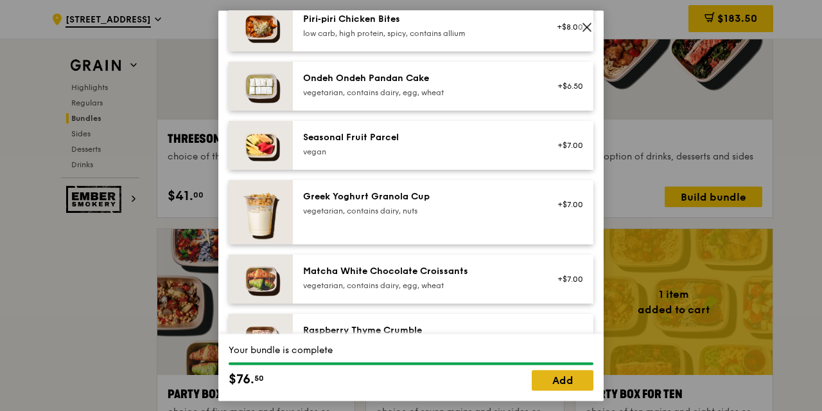
click at [563, 377] on link "Add" at bounding box center [563, 379] width 62 height 21
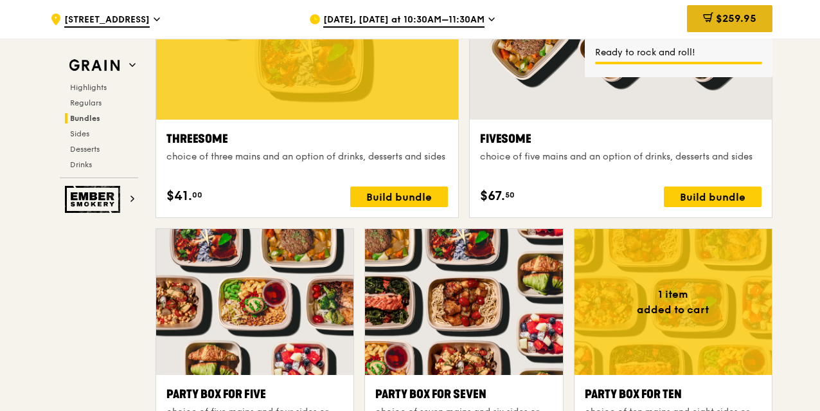
click at [739, 22] on span "$259.95" at bounding box center [736, 18] width 40 height 12
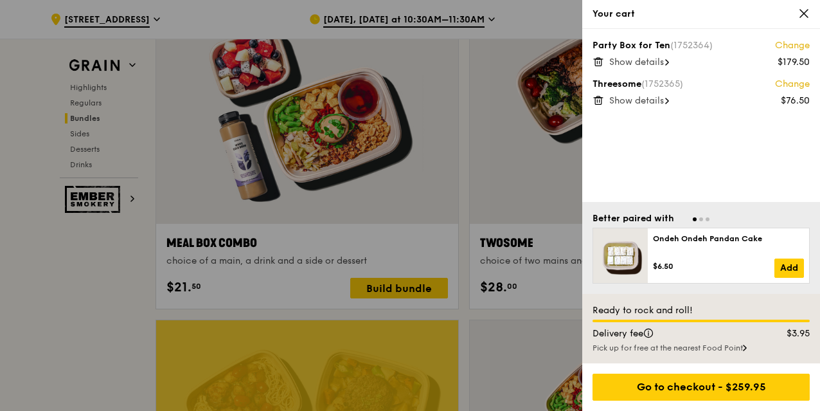
scroll to position [1915, 0]
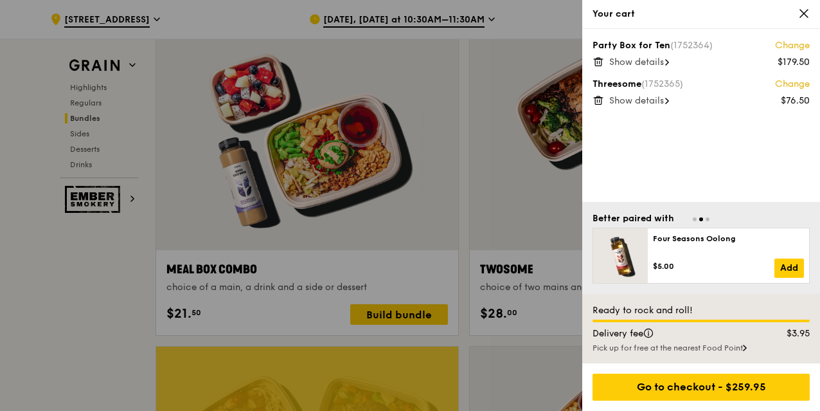
click at [668, 94] on span at bounding box center [667, 100] width 4 height 13
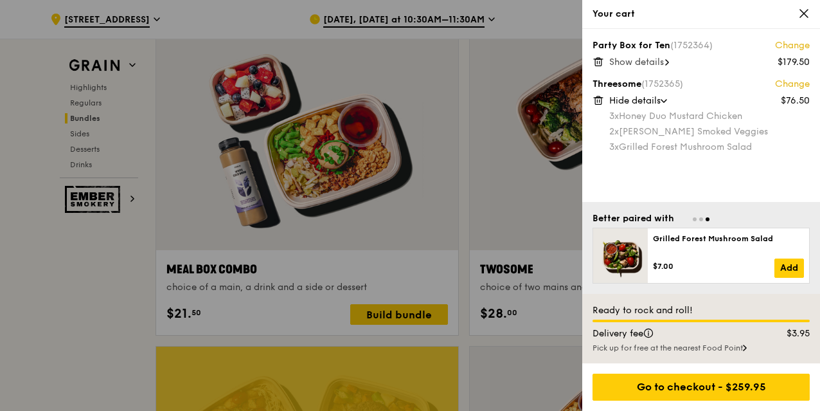
click at [663, 61] on span "Show details" at bounding box center [636, 62] width 55 height 11
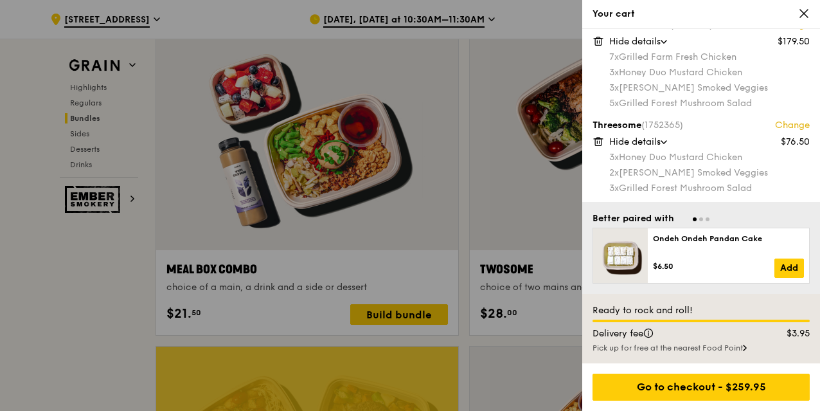
scroll to position [1979, 0]
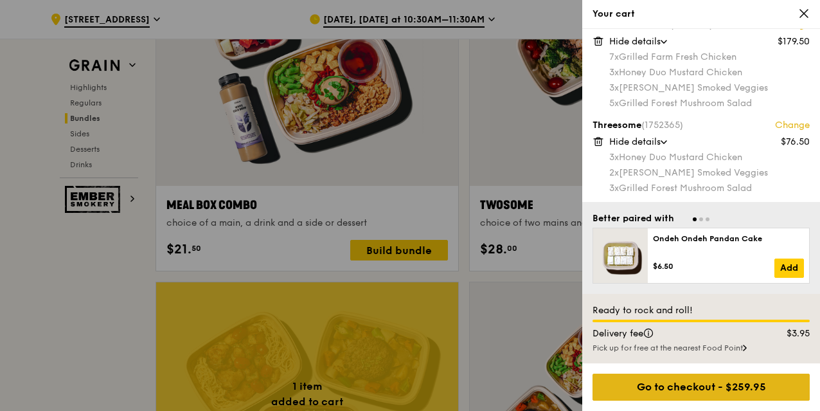
click at [725, 382] on div "Go to checkout - $259.95" at bounding box center [700, 386] width 217 height 27
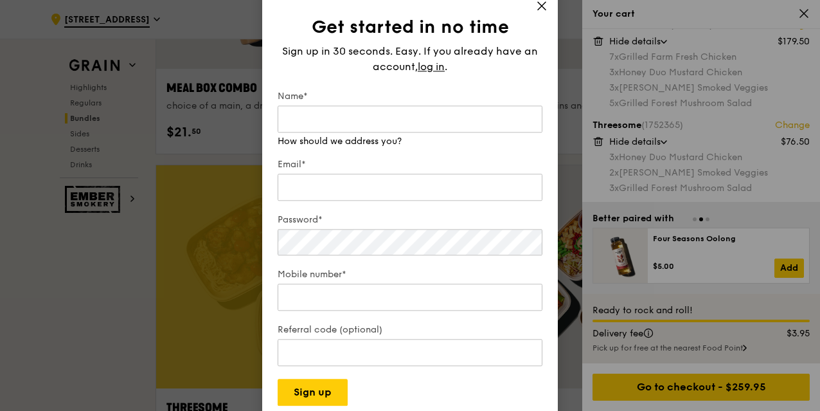
scroll to position [2107, 0]
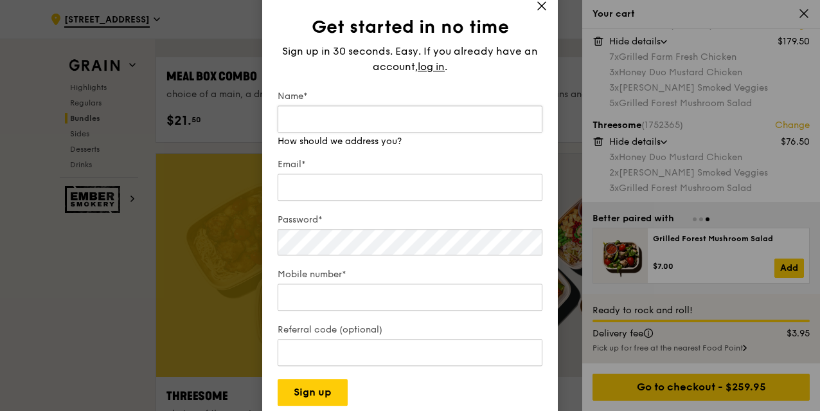
click at [351, 116] on input "Name*" at bounding box center [410, 118] width 265 height 27
type input "Subha"
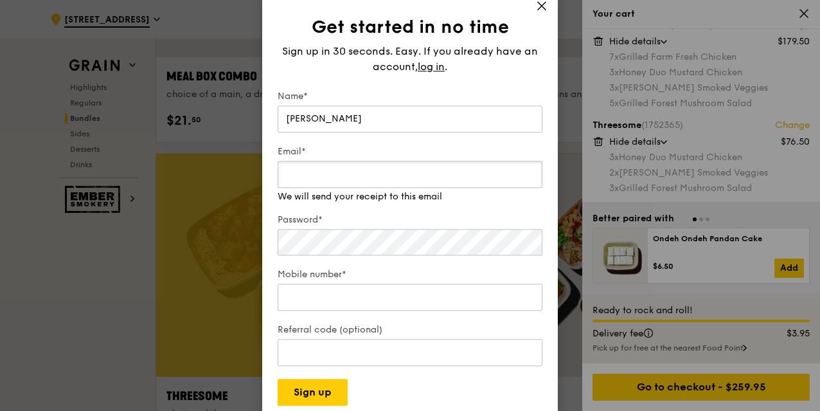
click at [310, 175] on input "Email*" at bounding box center [410, 174] width 265 height 27
type input "skesavan@kalsec.com"
click at [379, 244] on div "Password*" at bounding box center [410, 235] width 265 height 44
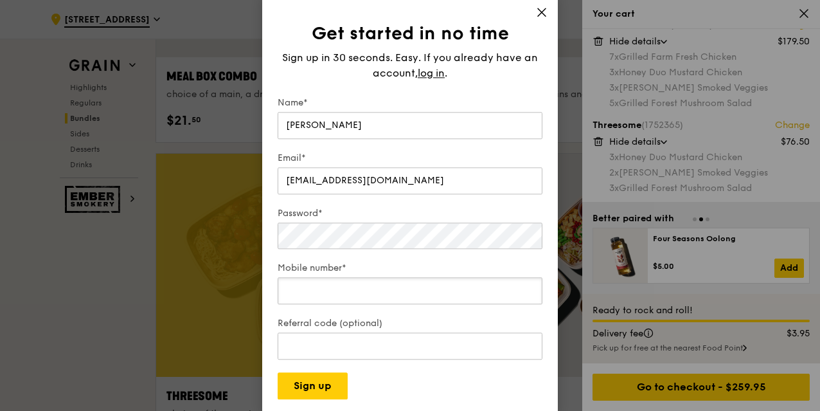
drag, startPoint x: 351, startPoint y: 278, endPoint x: 351, endPoint y: 299, distance: 21.2
click at [351, 299] on div "Mobile number*" at bounding box center [410, 283] width 265 height 45
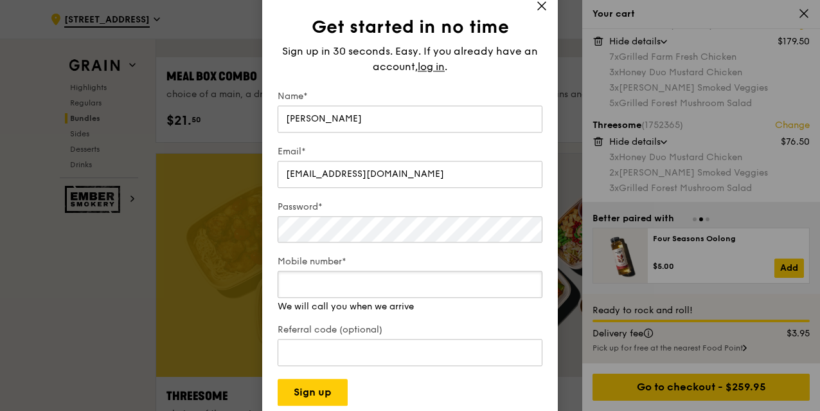
click at [353, 285] on input "Mobile number*" at bounding box center [410, 283] width 265 height 27
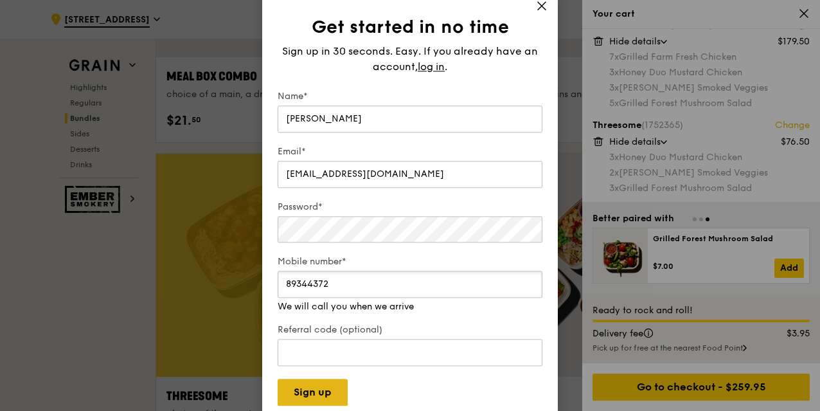
type input "89344372"
click at [296, 398] on button "Sign up" at bounding box center [313, 391] width 70 height 27
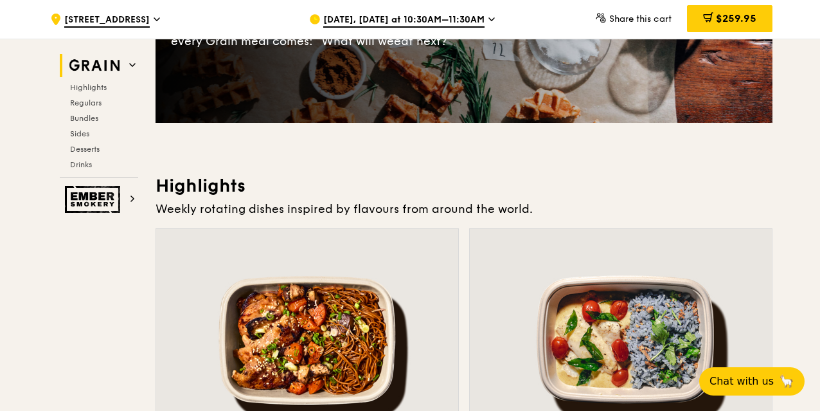
scroll to position [257, 0]
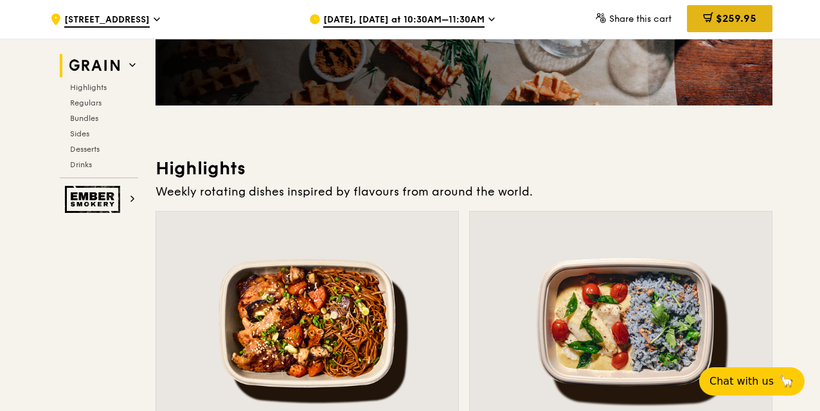
click at [732, 13] on span "$259.95" at bounding box center [736, 18] width 40 height 12
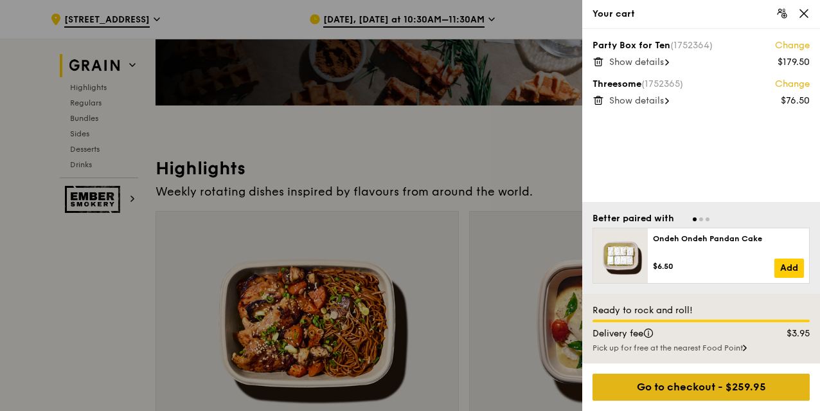
click at [722, 382] on div "Go to checkout - $259.95" at bounding box center [700, 386] width 217 height 27
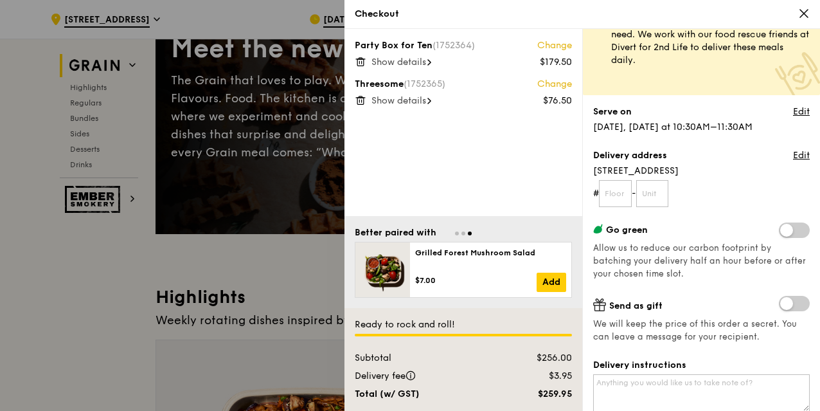
scroll to position [64, 0]
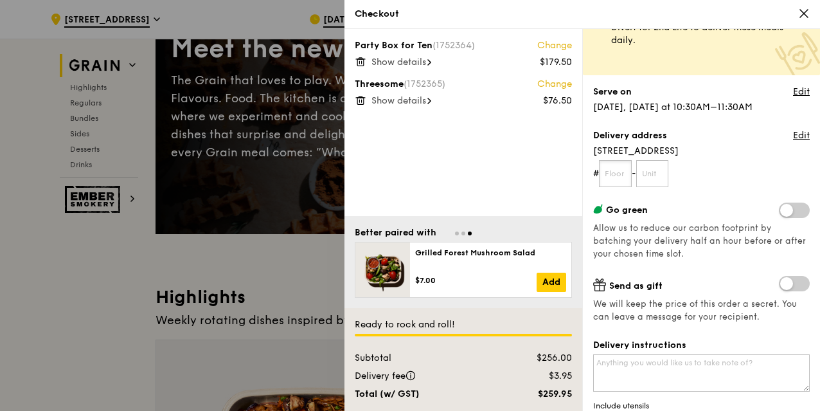
click at [626, 177] on input "text" at bounding box center [615, 173] width 33 height 27
type input "05"
click at [652, 174] on input "text" at bounding box center [652, 173] width 33 height 27
type input "07"
click at [694, 154] on span "[STREET_ADDRESS]" at bounding box center [701, 151] width 217 height 13
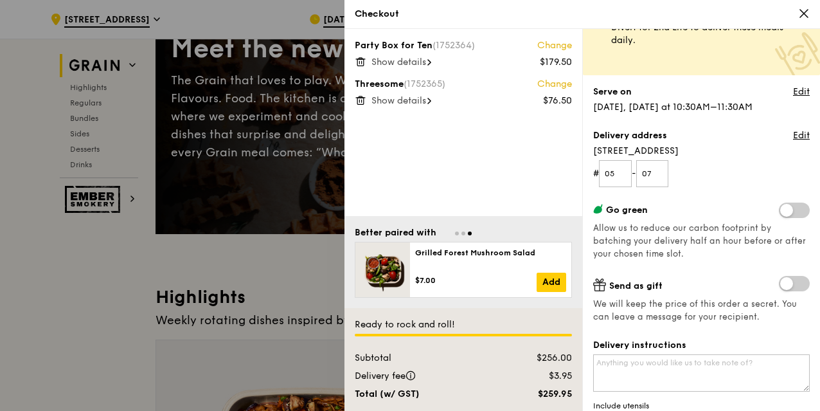
click at [789, 208] on span at bounding box center [794, 209] width 31 height 15
click at [781, 211] on input "checkbox" at bounding box center [781, 211] width 0 height 0
click at [779, 208] on span at bounding box center [794, 209] width 31 height 15
click at [781, 211] on input "checkbox" at bounding box center [781, 211] width 0 height 0
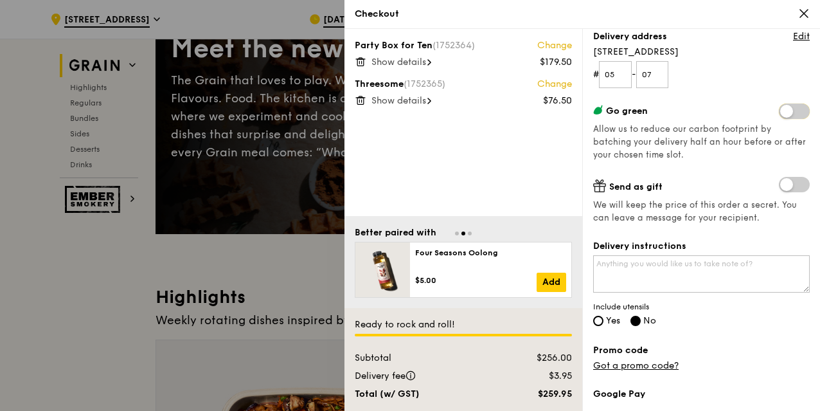
scroll to position [193, 0]
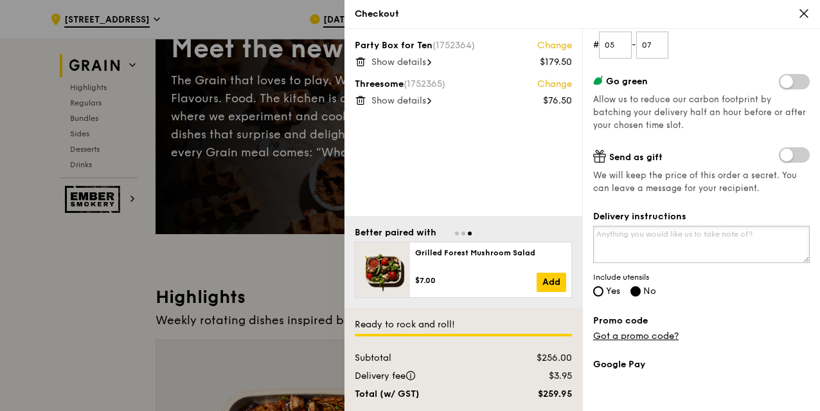
click at [702, 231] on textarea "Delivery instructions" at bounding box center [701, 244] width 217 height 37
type textarea "Come to loading bay parking level 5, 05-07"
click at [599, 292] on input "Yes" at bounding box center [598, 291] width 10 height 10
radio input "true"
radio input "false"
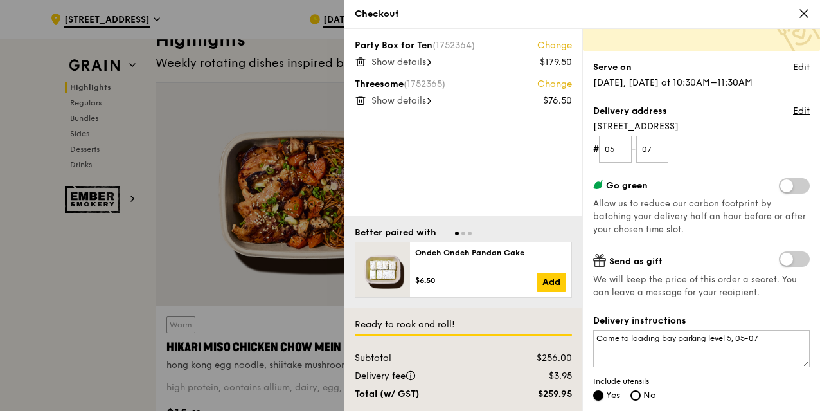
scroll to position [71, 0]
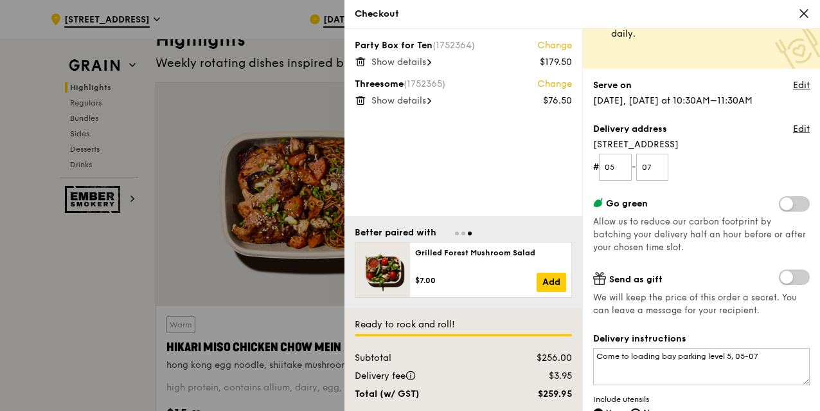
click at [421, 62] on span "Show details" at bounding box center [398, 62] width 55 height 11
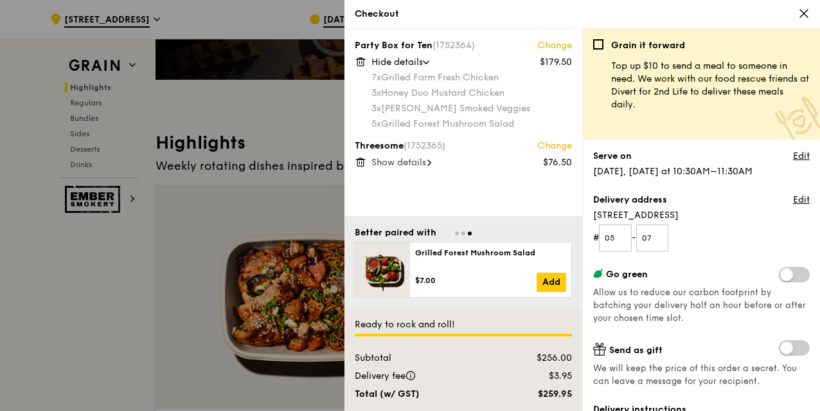
scroll to position [296, 0]
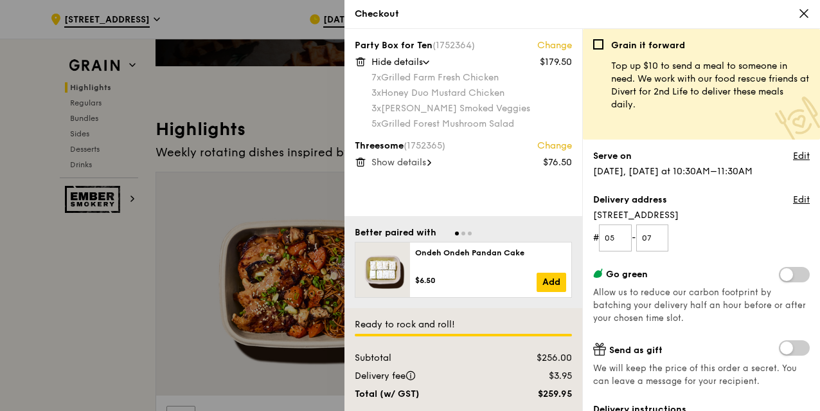
click at [200, 128] on div at bounding box center [410, 205] width 820 height 411
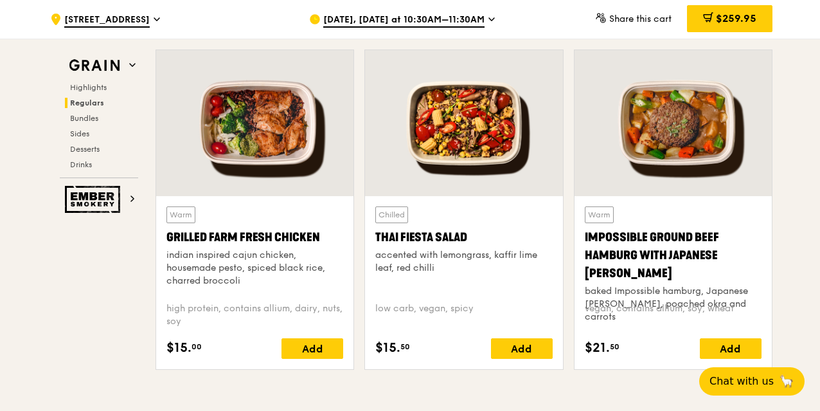
scroll to position [1492, 0]
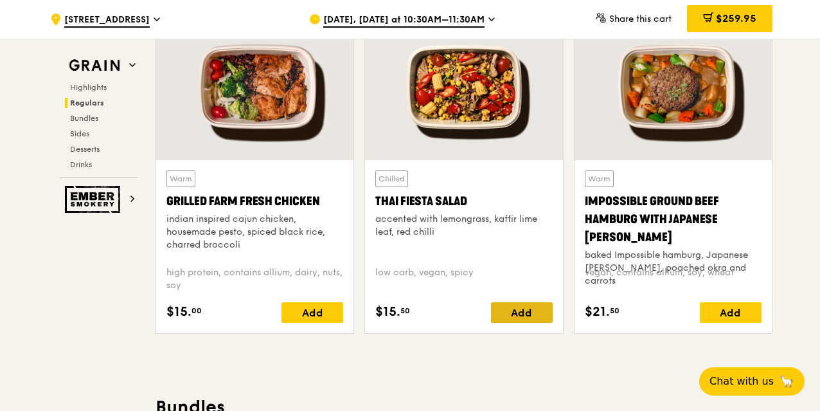
click at [506, 308] on div "Add" at bounding box center [522, 312] width 62 height 21
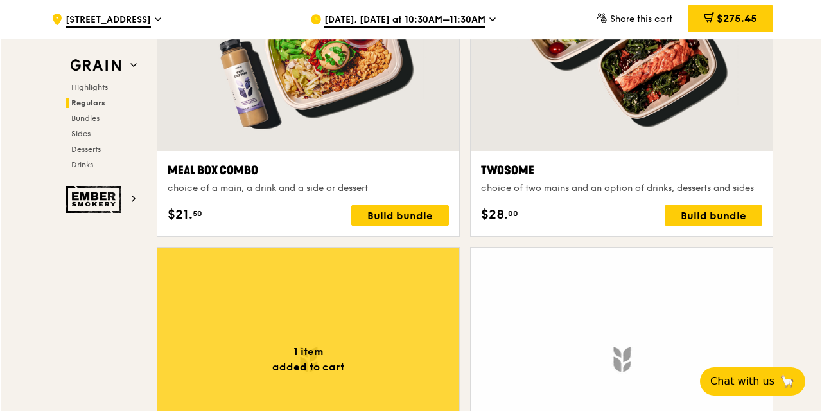
scroll to position [2024, 0]
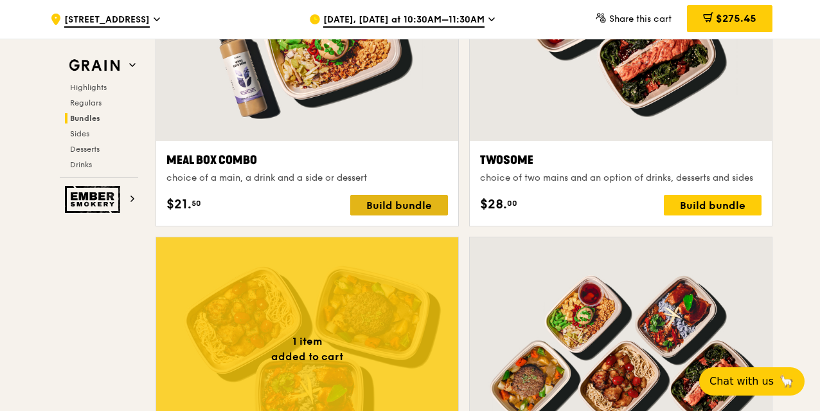
click at [366, 202] on div "Build bundle" at bounding box center [399, 205] width 98 height 21
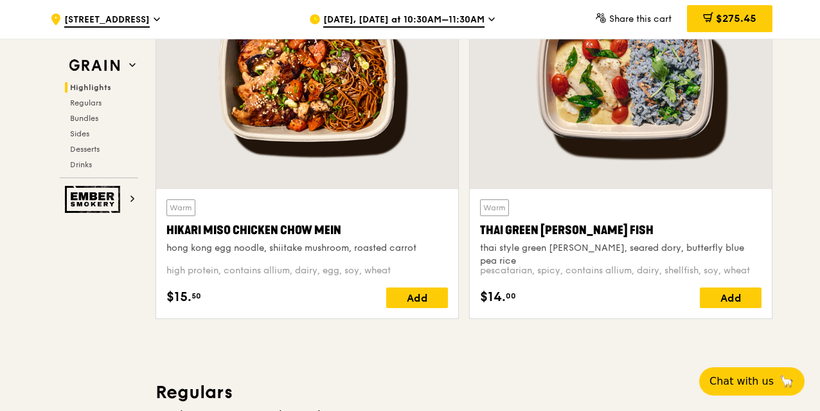
scroll to position [497, 0]
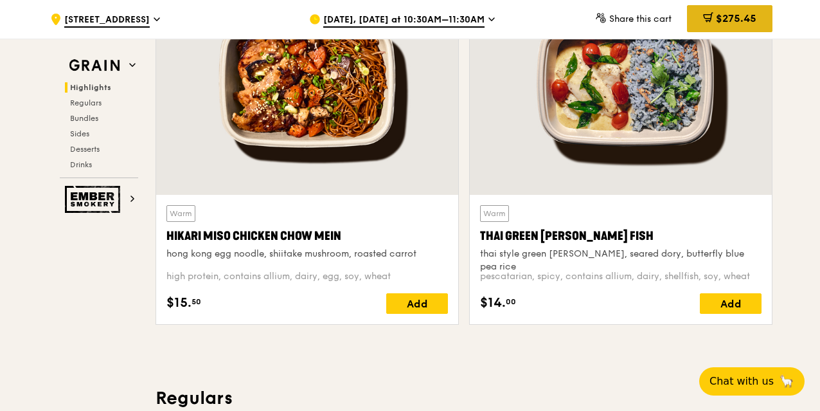
click at [709, 30] on div "$275.45" at bounding box center [729, 18] width 85 height 27
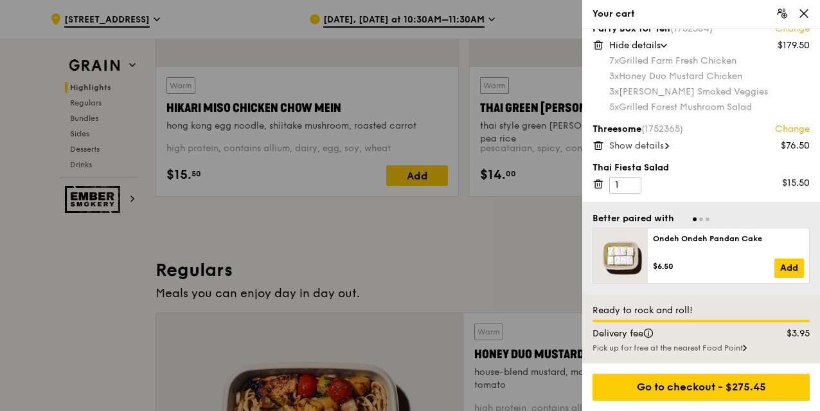
scroll to position [625, 0]
click at [601, 185] on icon at bounding box center [598, 184] width 6 height 6
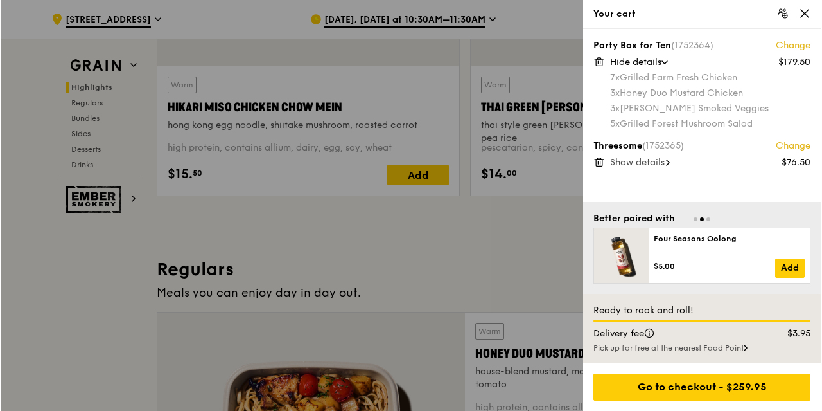
scroll to position [0, 0]
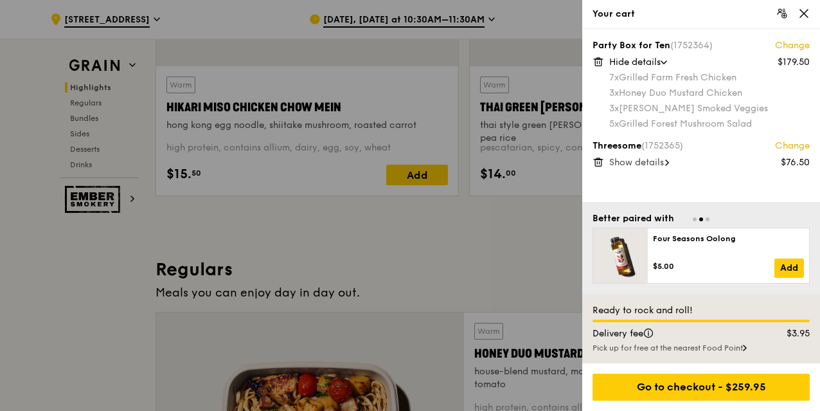
click at [783, 146] on link "Change" at bounding box center [792, 145] width 35 height 13
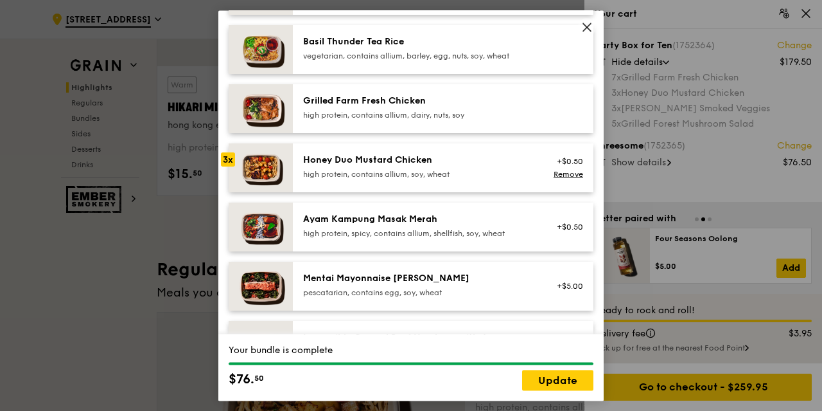
scroll to position [257, 0]
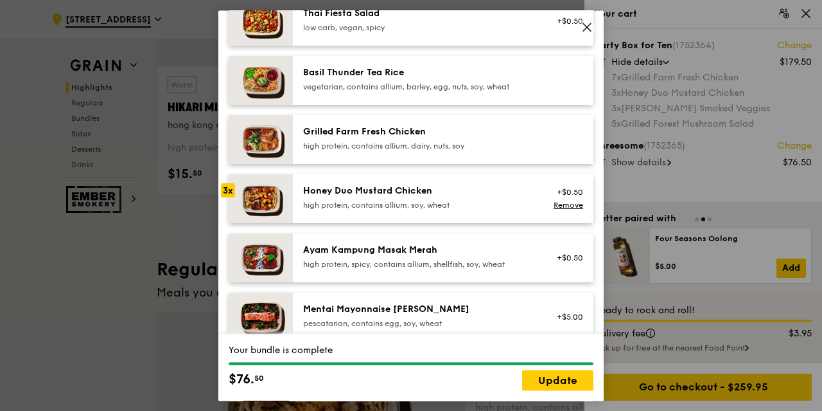
click at [353, 197] on div "Honey Duo Mustard Chicken" at bounding box center [418, 190] width 231 height 13
click at [554, 209] on link "Remove" at bounding box center [569, 204] width 30 height 9
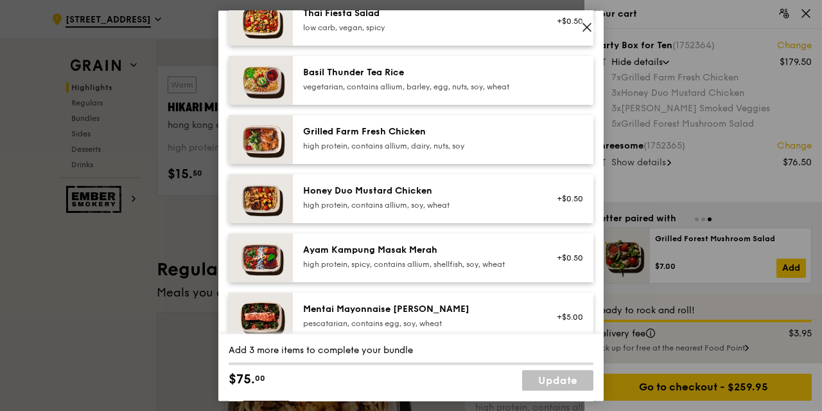
click at [420, 210] on div "high protein, contains allium, soy, wheat" at bounding box center [418, 205] width 231 height 10
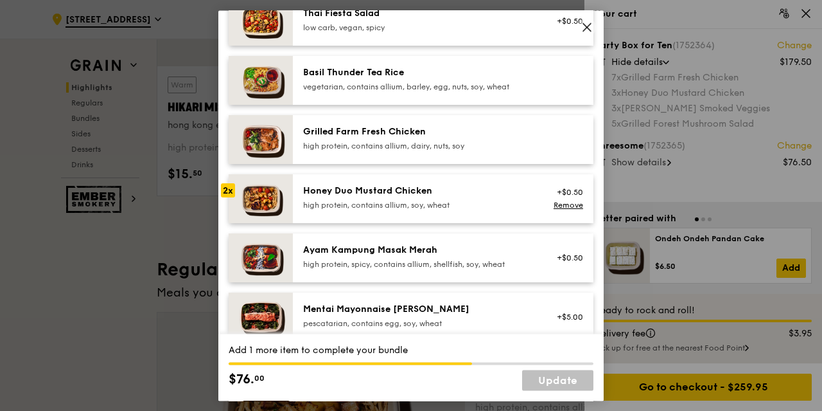
click at [437, 92] on div "vegetarian, contains allium, barley, egg, nuts, soy, wheat" at bounding box center [418, 87] width 231 height 10
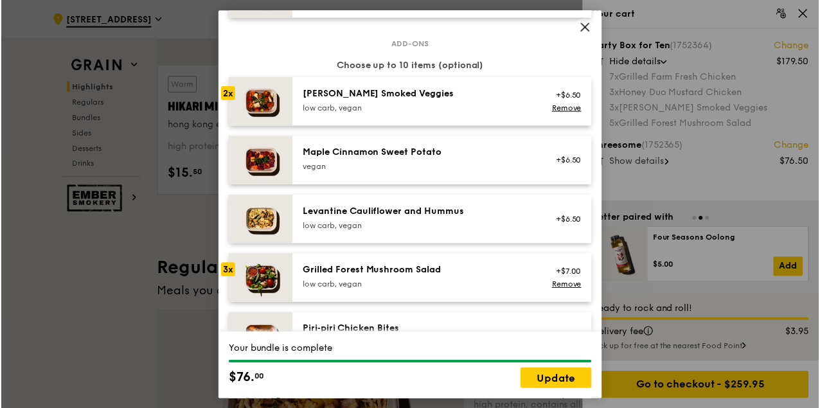
scroll to position [707, 0]
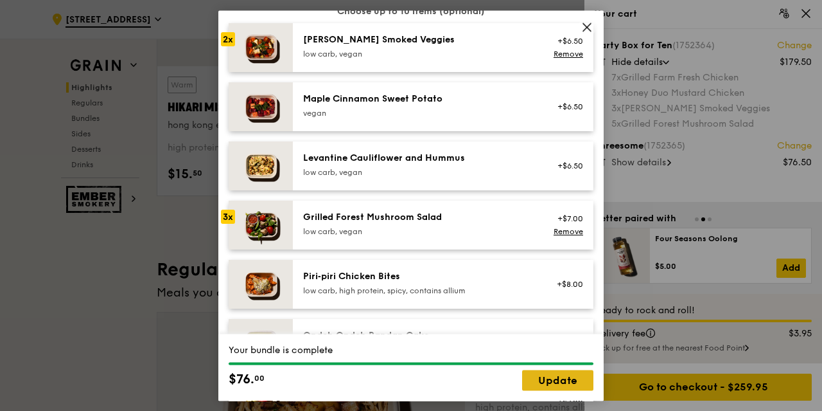
click at [545, 384] on link "Update" at bounding box center [557, 379] width 71 height 21
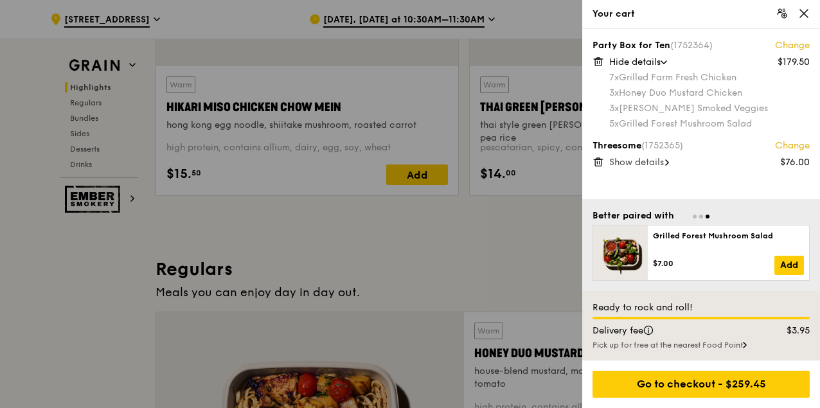
click at [649, 163] on span "Show details" at bounding box center [636, 162] width 55 height 11
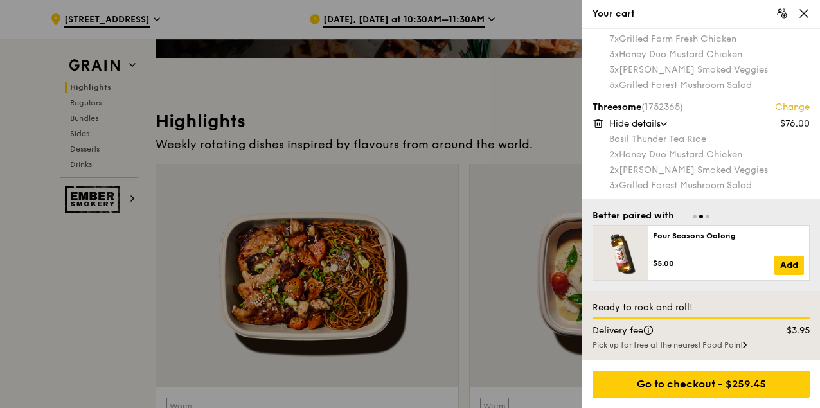
scroll to position [0, 0]
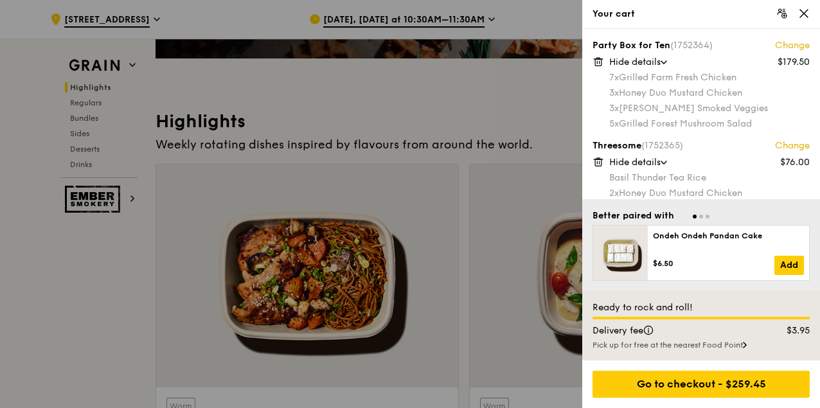
click at [489, 100] on div at bounding box center [410, 204] width 820 height 408
